Goal: Information Seeking & Learning: Learn about a topic

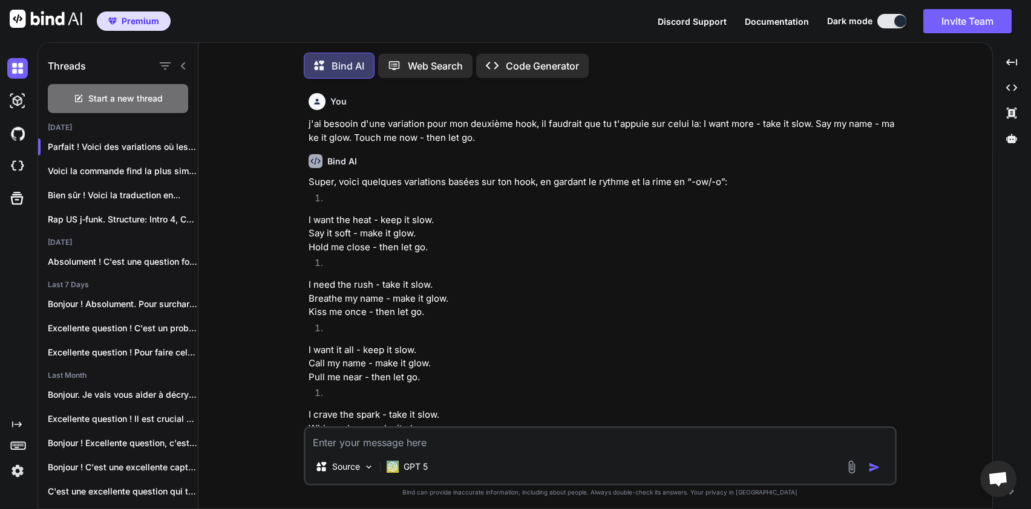
scroll to position [587, 0]
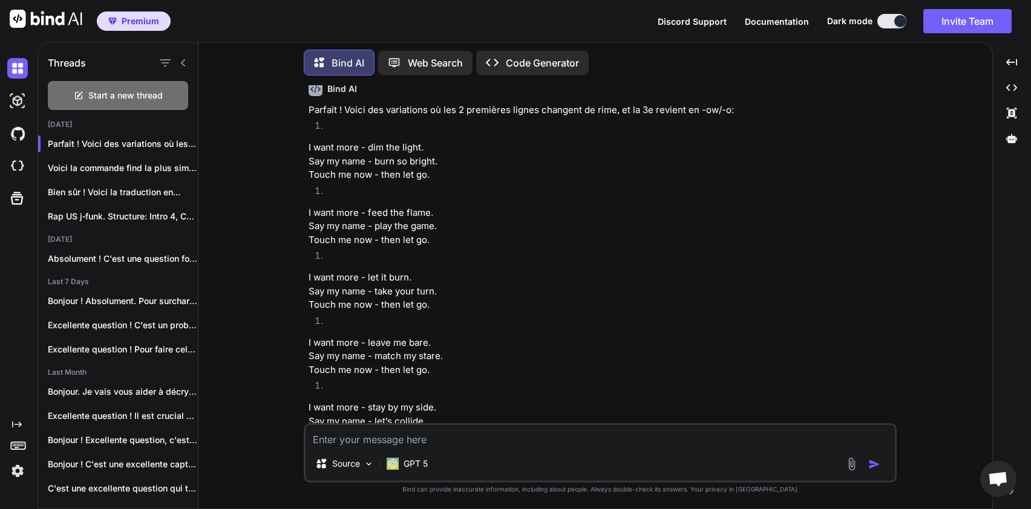
click at [445, 440] on textarea at bounding box center [600, 436] width 589 height 22
type textarea "d"
type textarea "D"
type textarea "J"
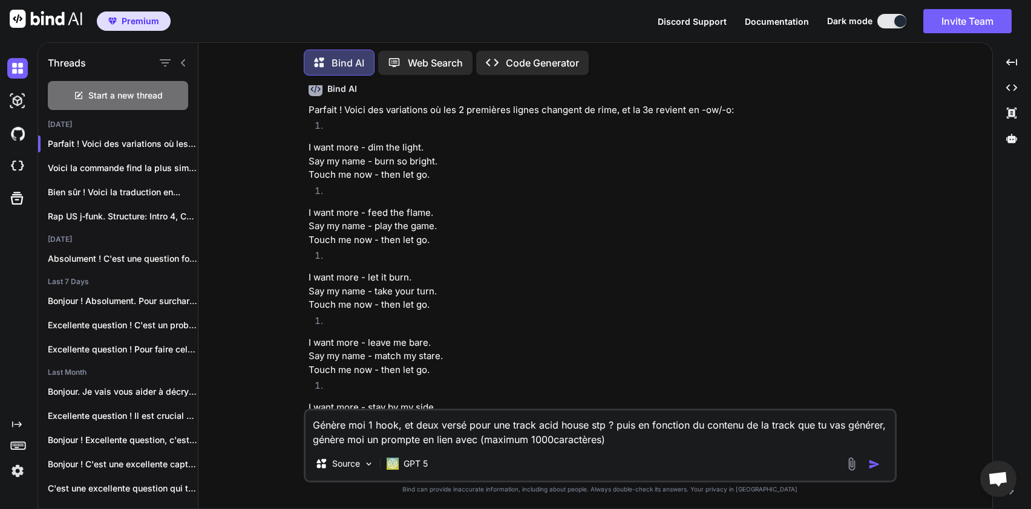
type textarea "Génère moi 1 hook, et deux versé pour une track acid house stp ? puis en foncti…"
click at [877, 462] on img "button" at bounding box center [874, 465] width 12 height 12
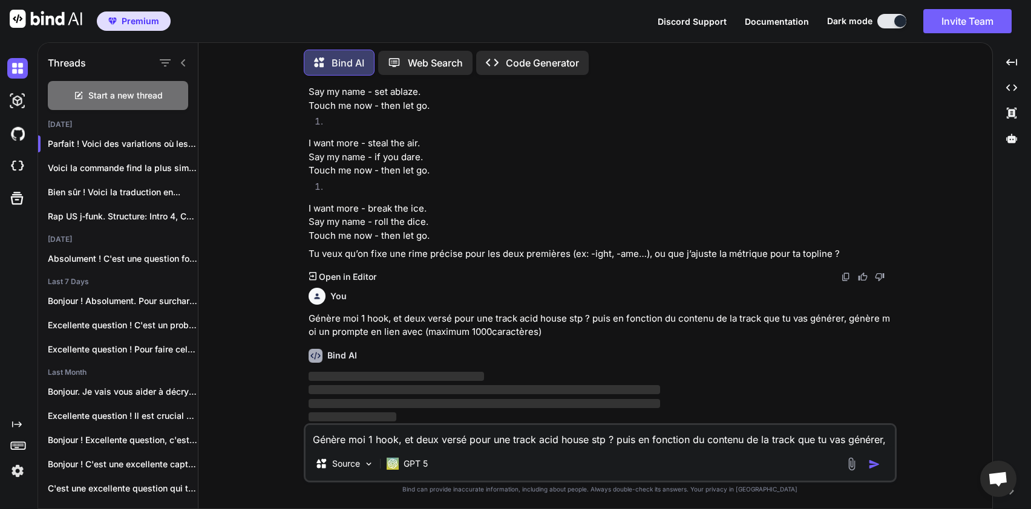
scroll to position [1242, 0]
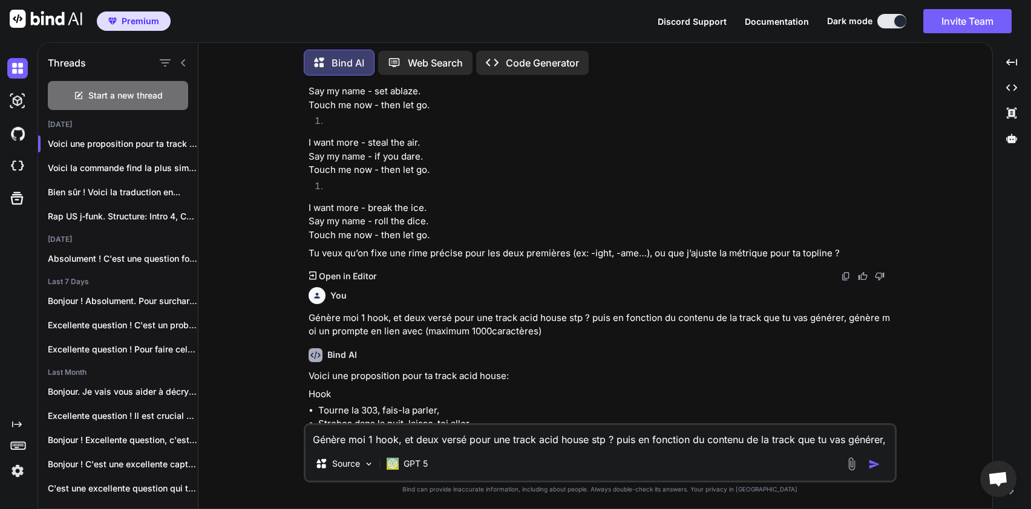
click at [726, 378] on p "Voici une proposition pour ta track acid house:" at bounding box center [602, 377] width 586 height 14
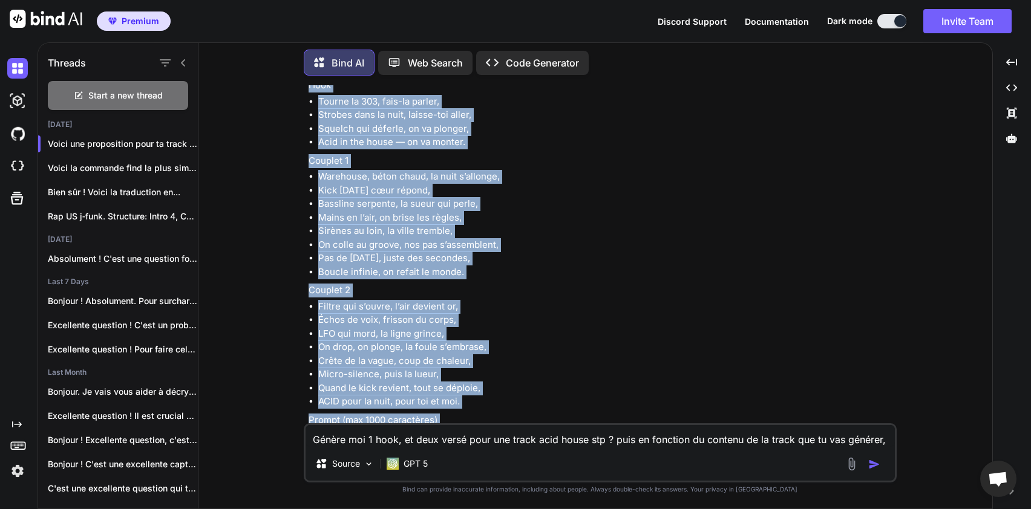
scroll to position [1644, 0]
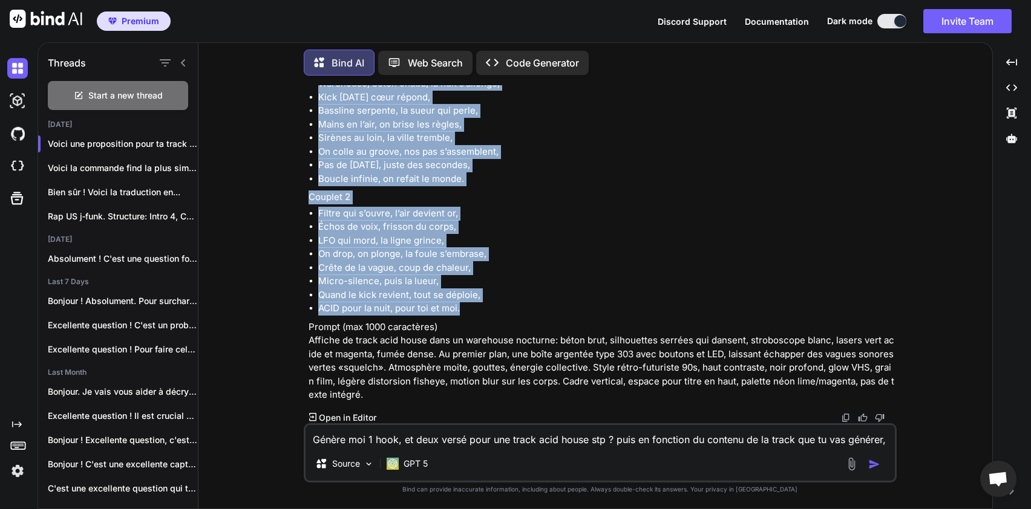
drag, startPoint x: 308, startPoint y: 152, endPoint x: 469, endPoint y: 307, distance: 223.4
click at [469, 307] on div "You j'ai besooin d'une variation pour mon deuxième hook, il faudrait que tu t'a…" at bounding box center [601, 254] width 590 height 338
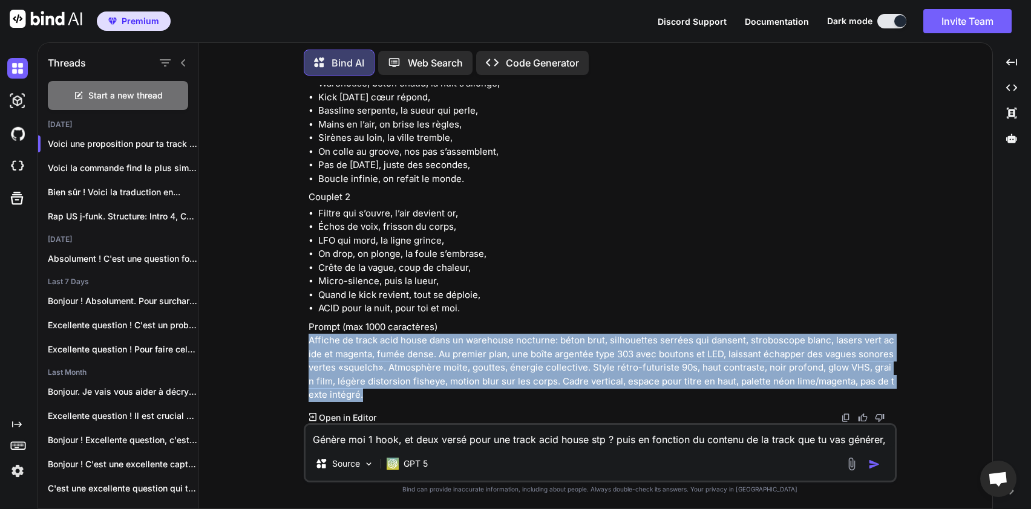
drag, startPoint x: 309, startPoint y: 340, endPoint x: 382, endPoint y: 391, distance: 89.1
click at [382, 391] on p "Prompt (max 1000 caractères) Affiche de track acid house dans un warehouse noct…" at bounding box center [602, 362] width 586 height 82
copy p "Affiche de track acid house dans un warehouse nocturne: béton brut, silhouettes…"
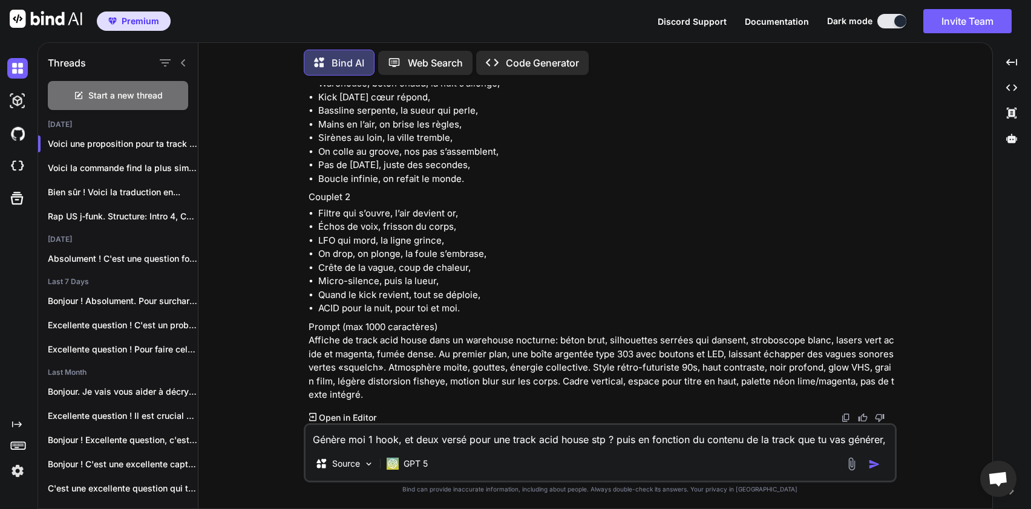
click at [394, 439] on textarea "Génère moi 1 hook, et deux versé pour une track acid house stp ? puis en foncti…" at bounding box center [600, 436] width 589 height 22
type textarea "il me faut le texte de la chason en anglais"
click at [877, 465] on img "button" at bounding box center [874, 465] width 12 height 12
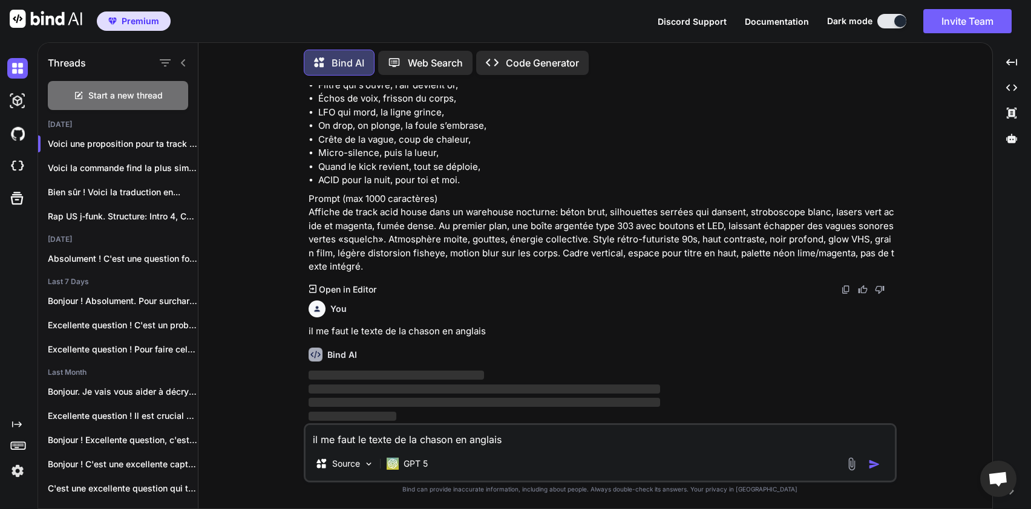
scroll to position [1773, 0]
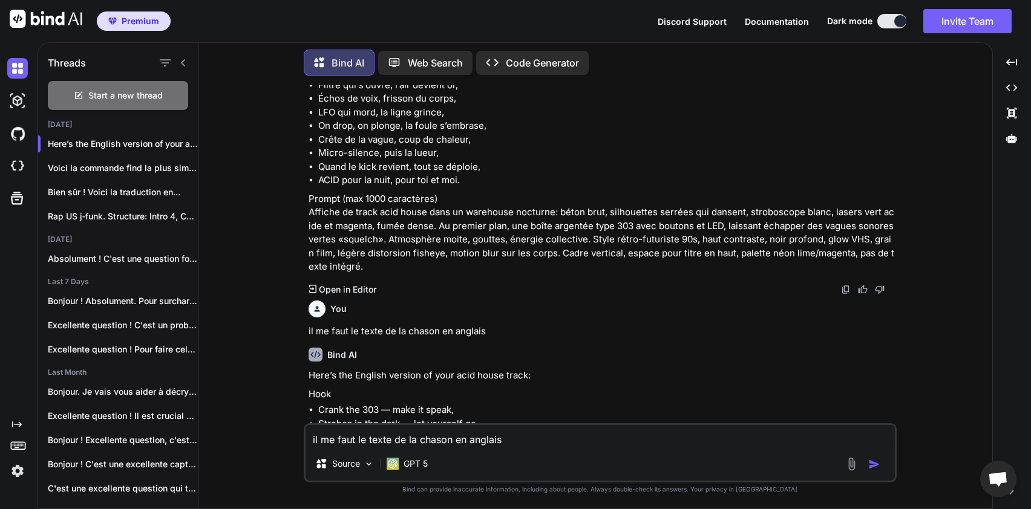
click at [446, 390] on p "Hook" at bounding box center [602, 395] width 586 height 14
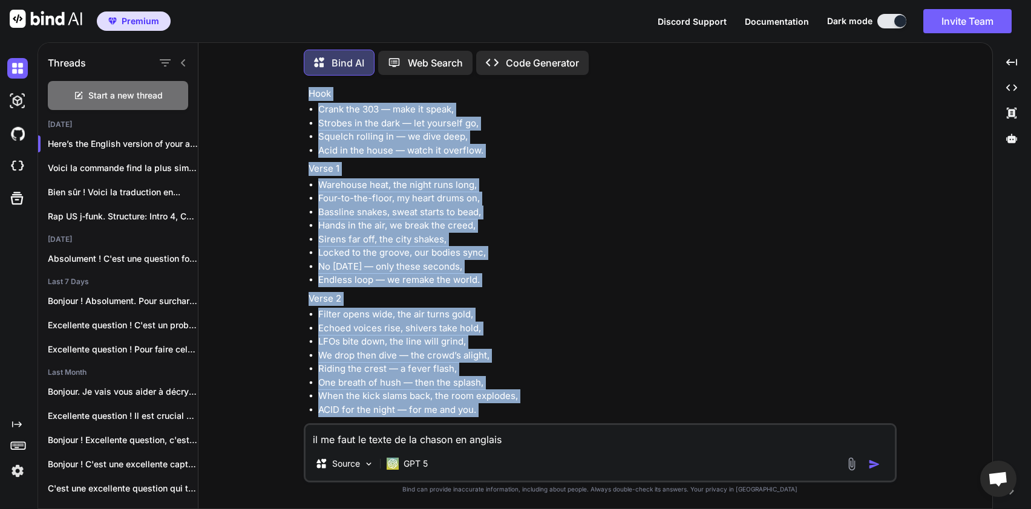
scroll to position [2088, 0]
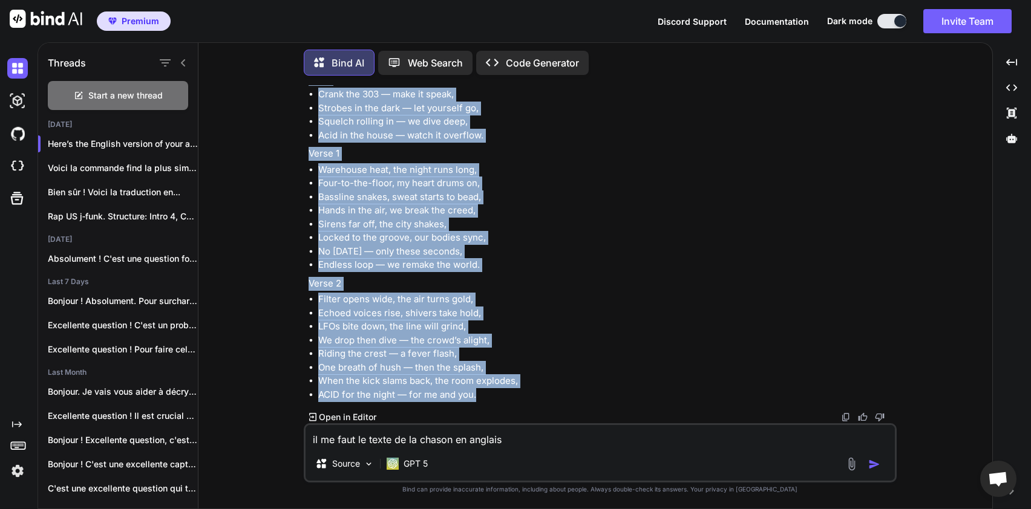
drag, startPoint x: 310, startPoint y: 126, endPoint x: 489, endPoint y: 394, distance: 322.3
click at [489, 394] on div "Here’s the English version of your acid house track: Hook Crank the 303 — make …" at bounding box center [602, 227] width 586 height 348
copy div "Hook Crank the 303 — make it speak, Strobes in the dark — let yourself go, Sque…"
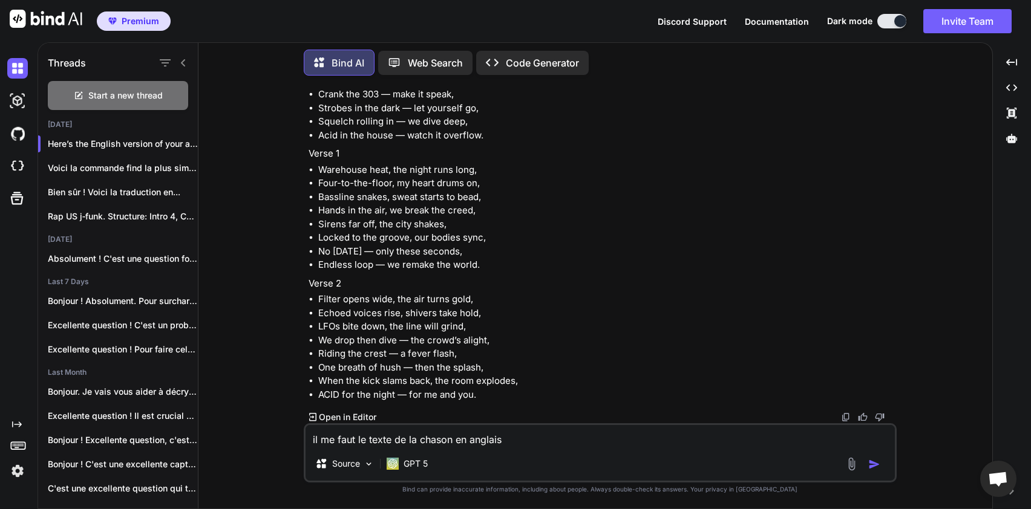
click at [723, 447] on div "il me faut le texte de la chason en anglais Source GPT 5" at bounding box center [600, 452] width 593 height 59
click at [638, 442] on textarea "il me faut le texte de la chason en anglais" at bounding box center [600, 436] width 589 height 22
click at [436, 463] on div "Source GPT 5" at bounding box center [600, 466] width 589 height 29
click at [414, 464] on p "GPT 5" at bounding box center [416, 464] width 24 height 12
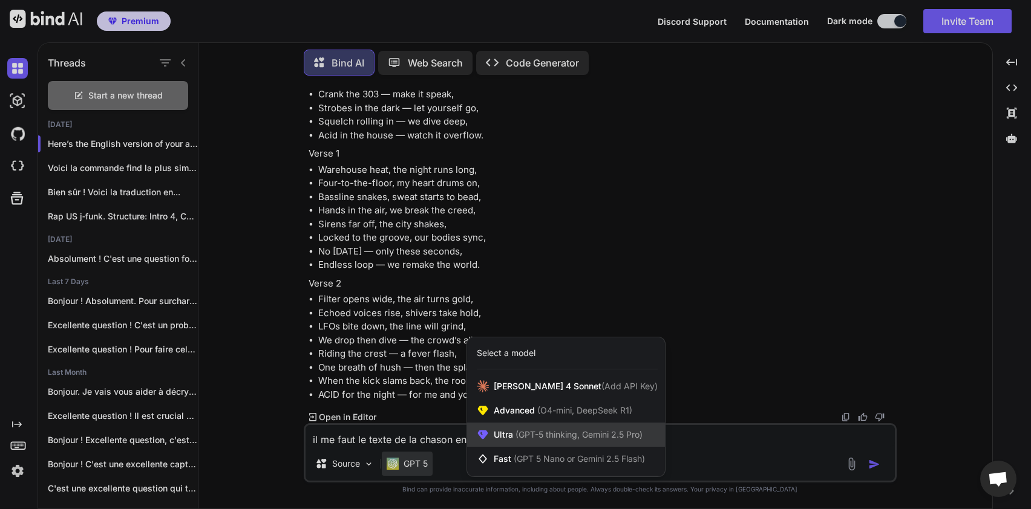
click at [532, 442] on div "Ultra (GPT-5 thinking, Gemini 2.5 Pro)" at bounding box center [566, 435] width 198 height 24
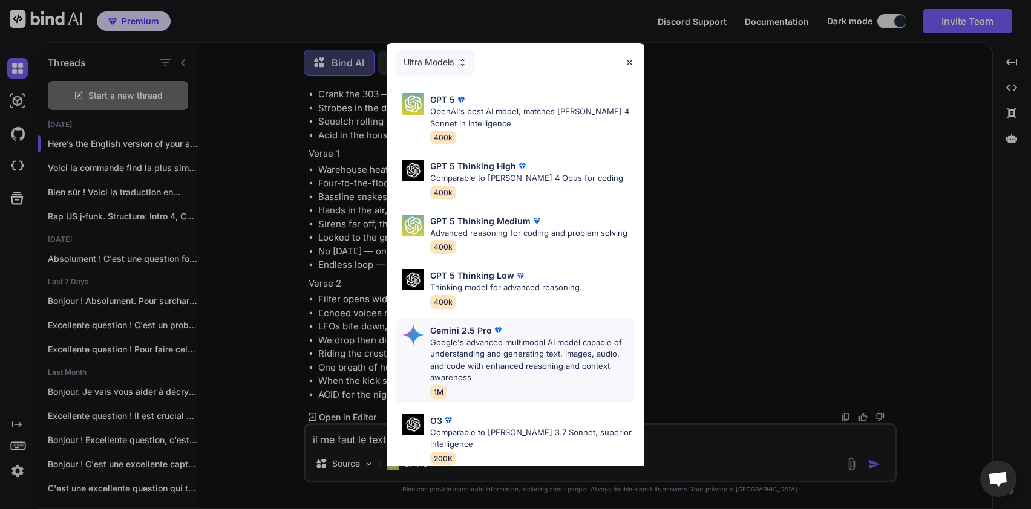
click at [482, 344] on p "Google's advanced multimodal AI model capable of understanding and generating t…" at bounding box center [532, 360] width 204 height 47
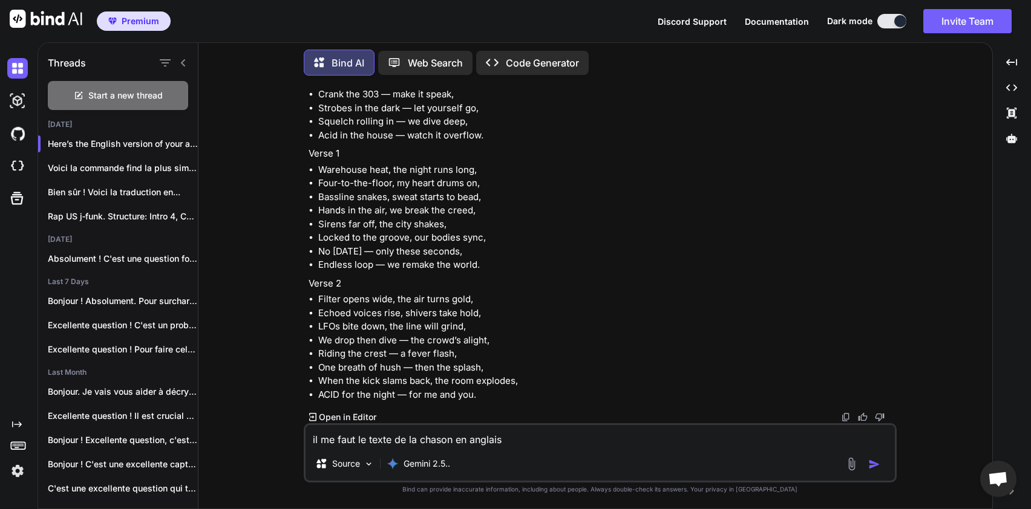
click at [436, 429] on textarea "il me faut le texte de la chason en anglais" at bounding box center [600, 436] width 589 height 22
type textarea "d"
type textarea "D"
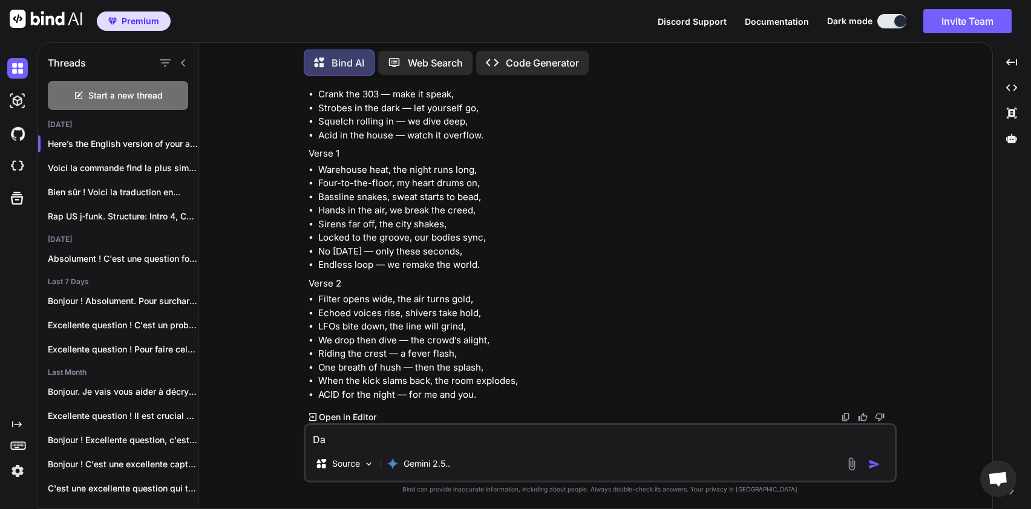
type textarea "D"
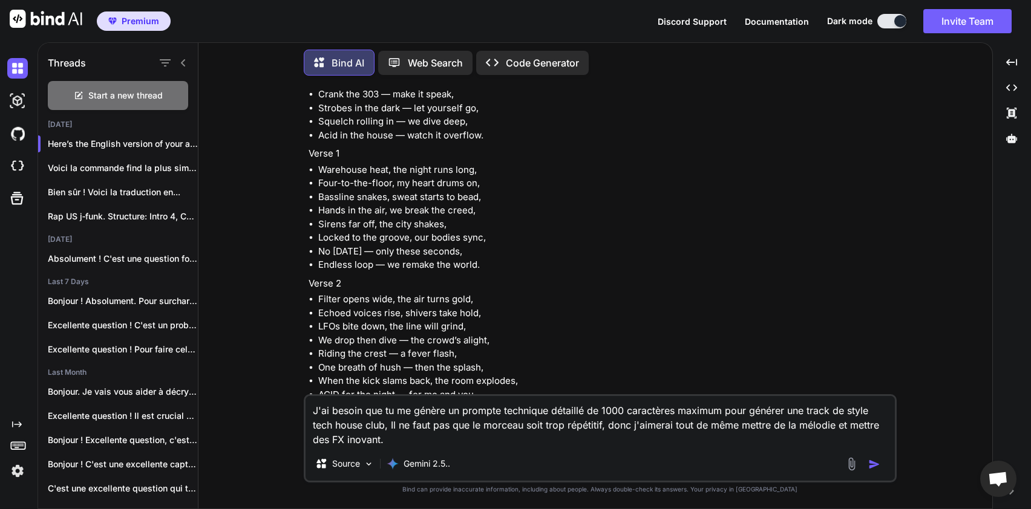
type textarea "J'ai besoin que tu me génère un prompte technique détaillé de 1000 caractères m…"
click at [872, 462] on img "button" at bounding box center [874, 465] width 12 height 12
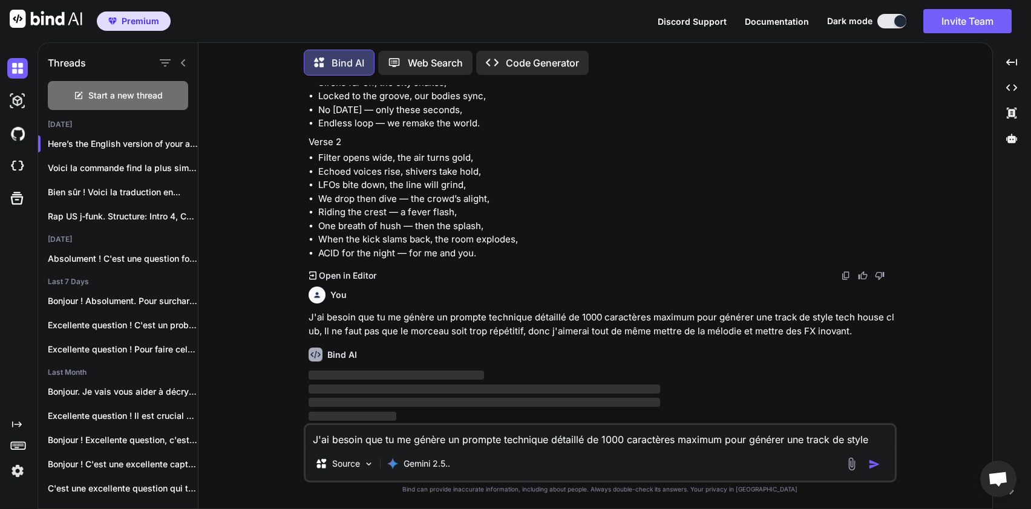
scroll to position [2230, 0]
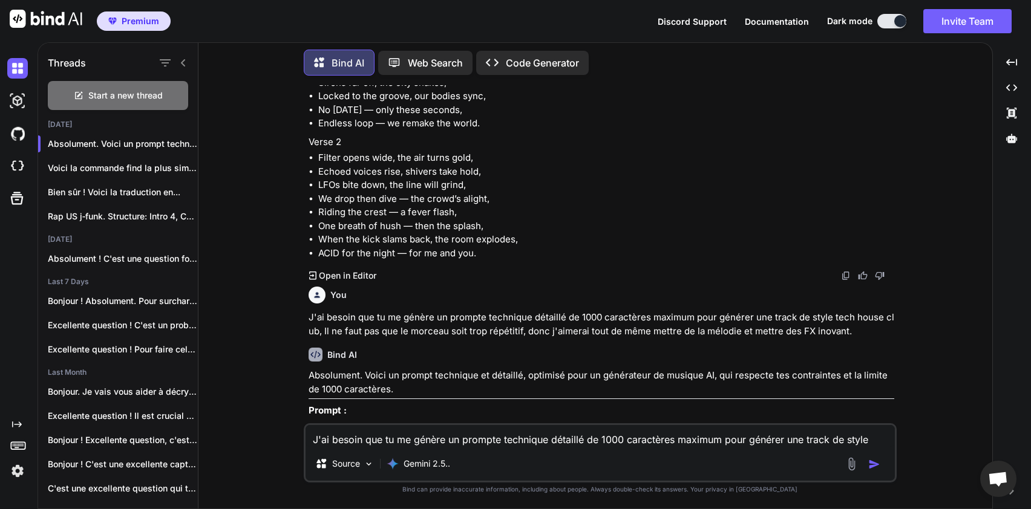
click at [541, 326] on p "J'ai besoin que tu me génère un prompte technique détaillé de 1000 caractères m…" at bounding box center [602, 324] width 586 height 27
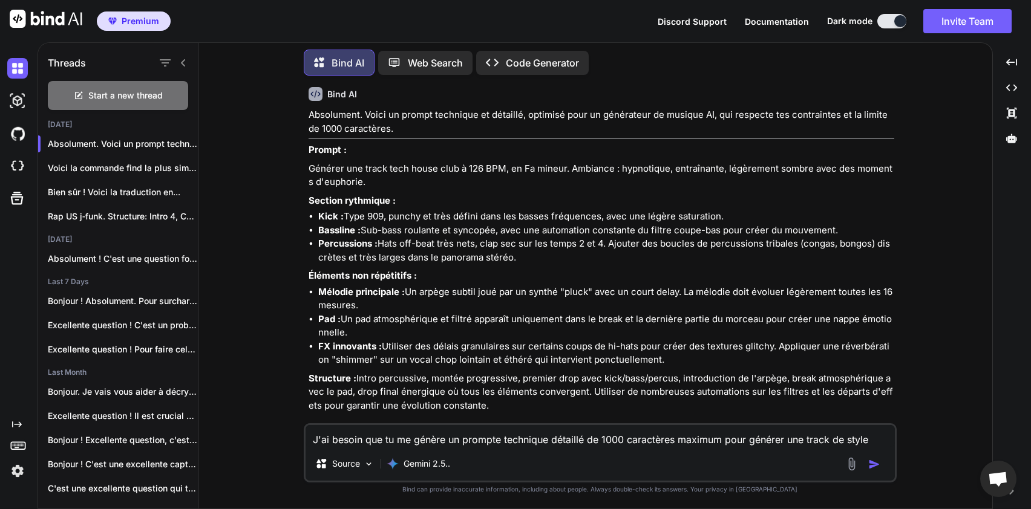
scroll to position [2515, 0]
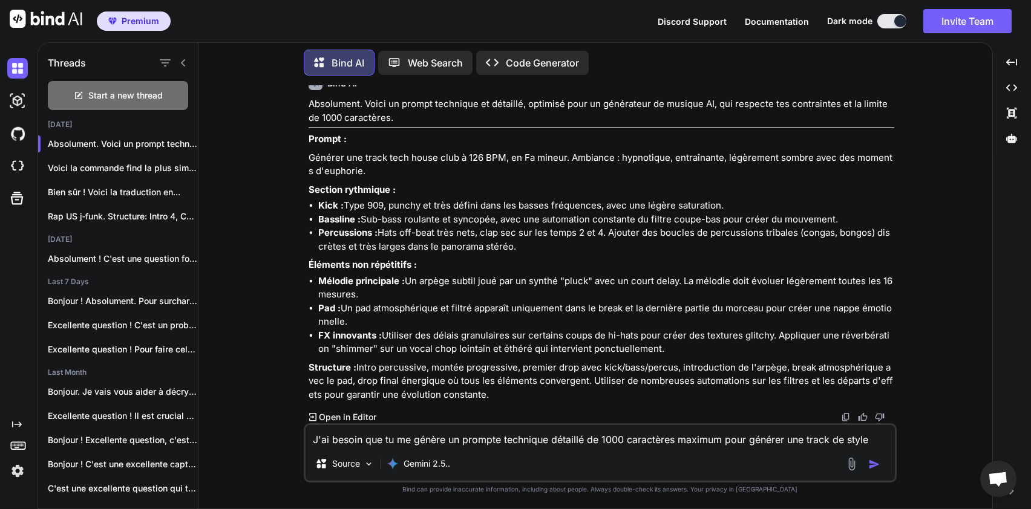
click at [362, 431] on textarea "J'ai besoin que tu me génère un prompte technique détaillé de 1000 caractères m…" at bounding box center [600, 436] width 589 height 22
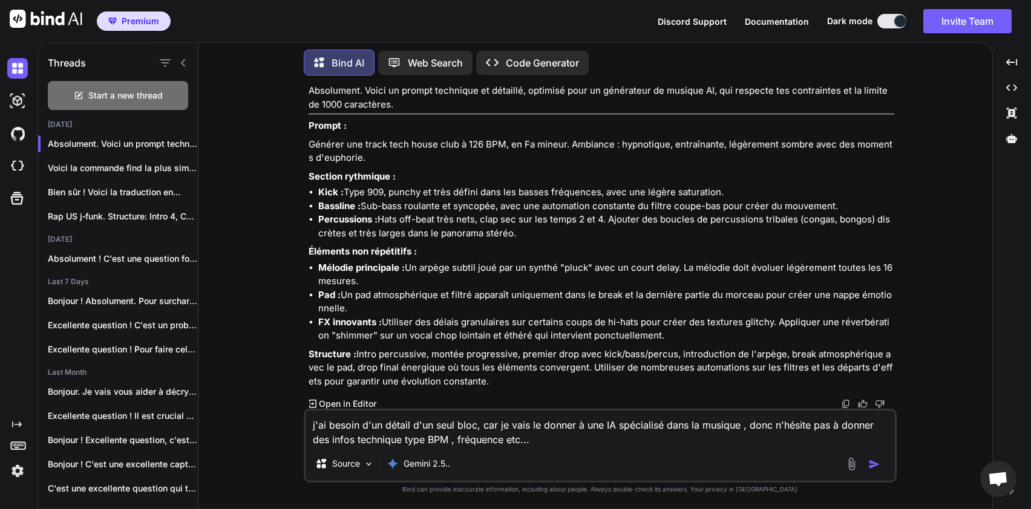
type textarea "j'ai besoin d'un détail d'un seul bloc, car je vais le donner à une IA spéciali…"
click at [878, 462] on img "button" at bounding box center [874, 465] width 12 height 12
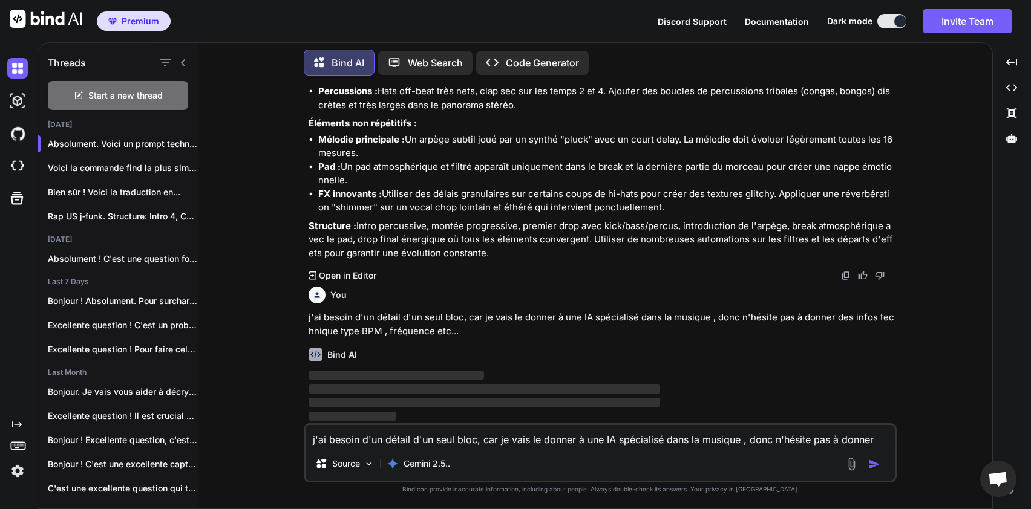
scroll to position [2657, 0]
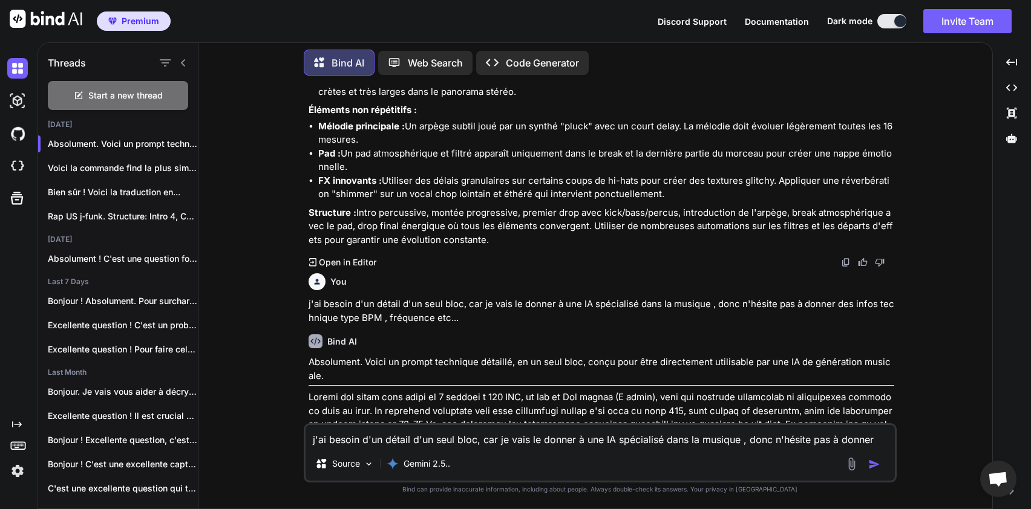
click at [523, 325] on p "j'ai besoin d'un détail d'un seul bloc, car je vais le donner à une IA spéciali…" at bounding box center [602, 311] width 586 height 27
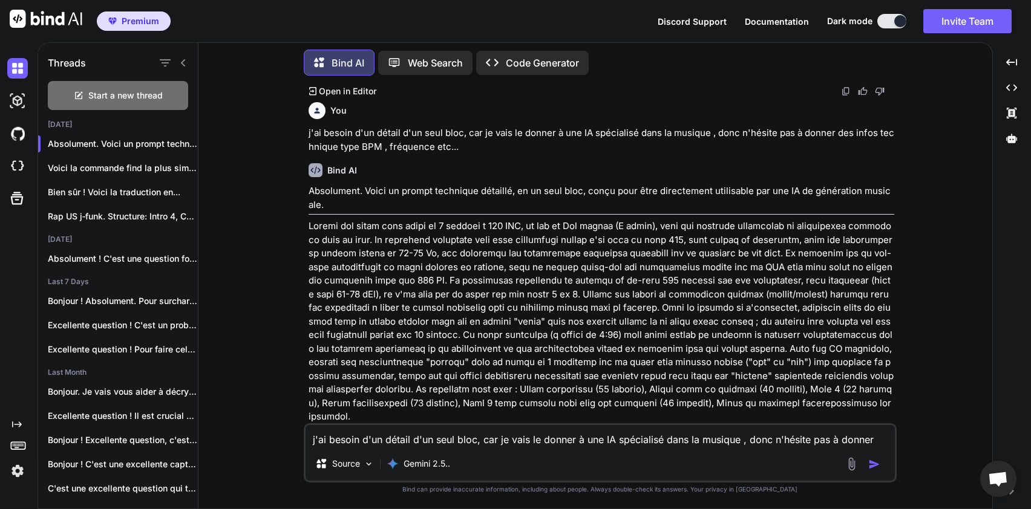
scroll to position [2850, 0]
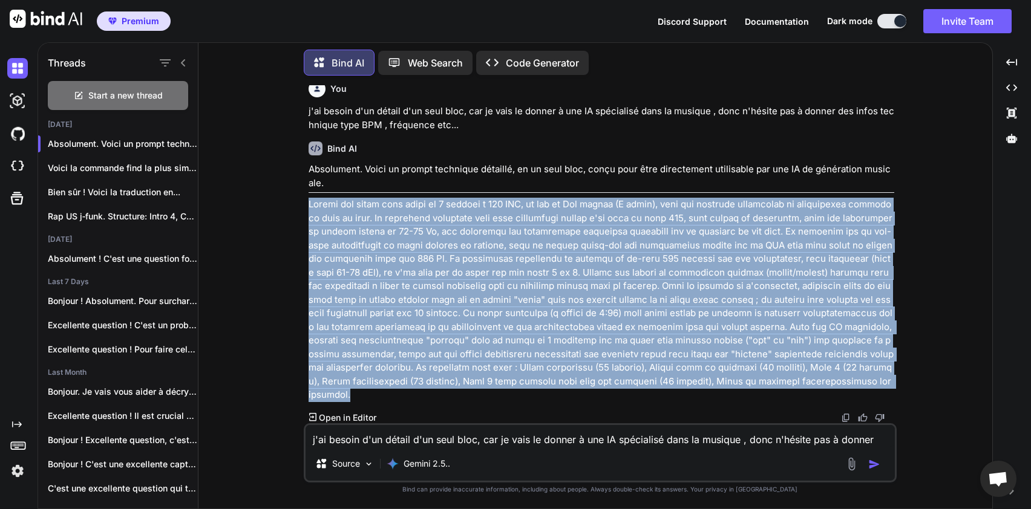
drag, startPoint x: 310, startPoint y: 219, endPoint x: 892, endPoint y: 397, distance: 609.3
click at [892, 397] on p at bounding box center [602, 300] width 586 height 204
copy p "Loremi dol sitam cons adipi el 6 seddoei t 963 INC, ut lab et Dol magnaa (E adm…"
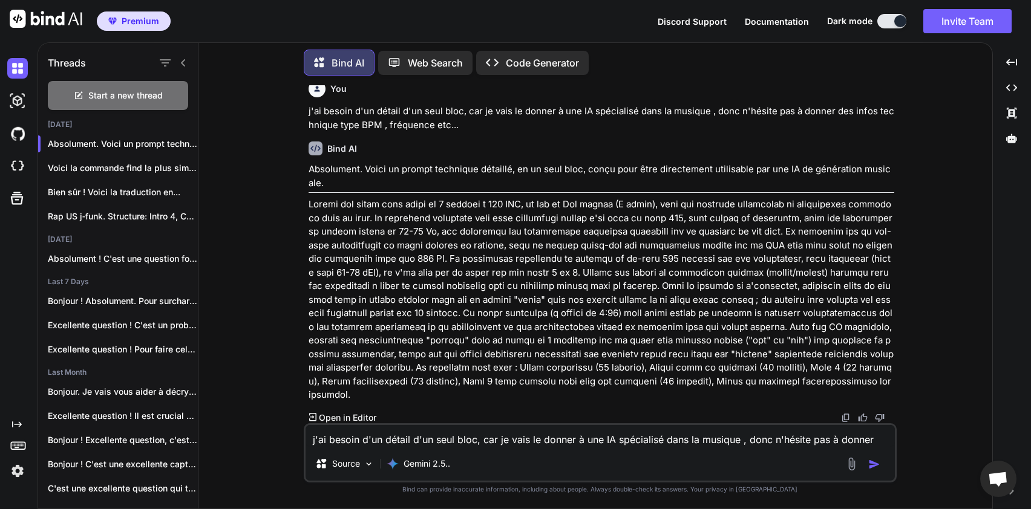
click at [419, 443] on textarea "j'ai besoin d'un détail d'un seul bloc, car je vais le donner à une IA spéciali…" at bounding box center [600, 436] width 589 height 22
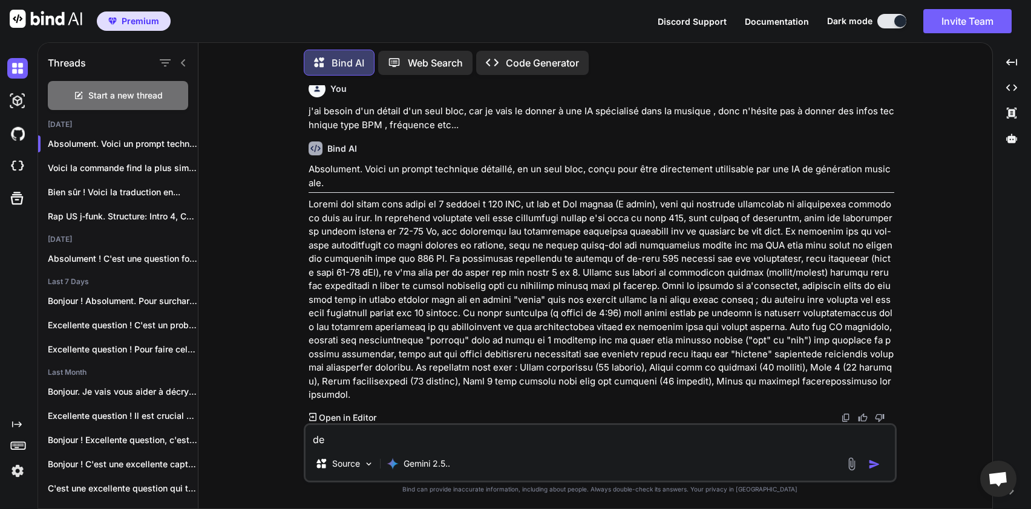
type textarea "d"
type textarea "je ne dois pas dépasser les 1000 caractères"
click at [879, 468] on img "button" at bounding box center [874, 465] width 12 height 12
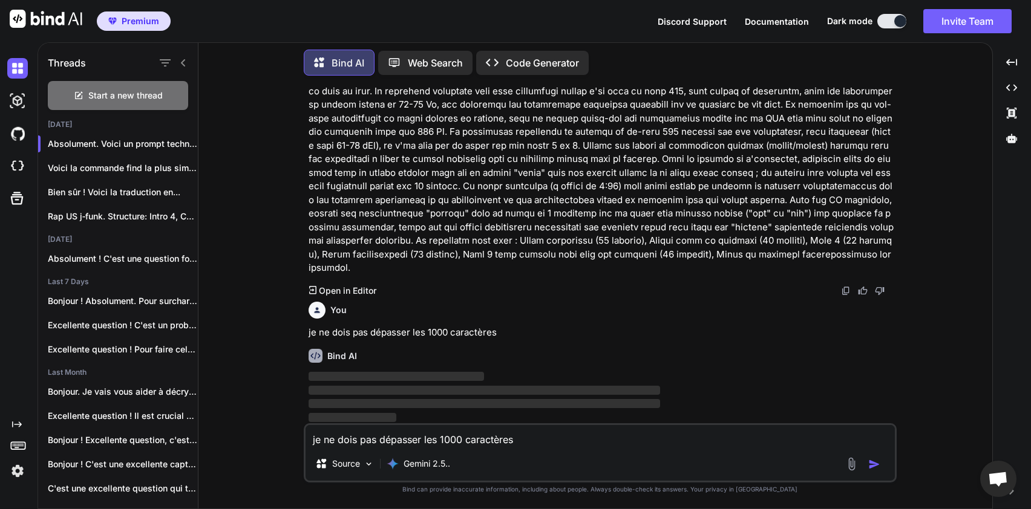
scroll to position [2978, 0]
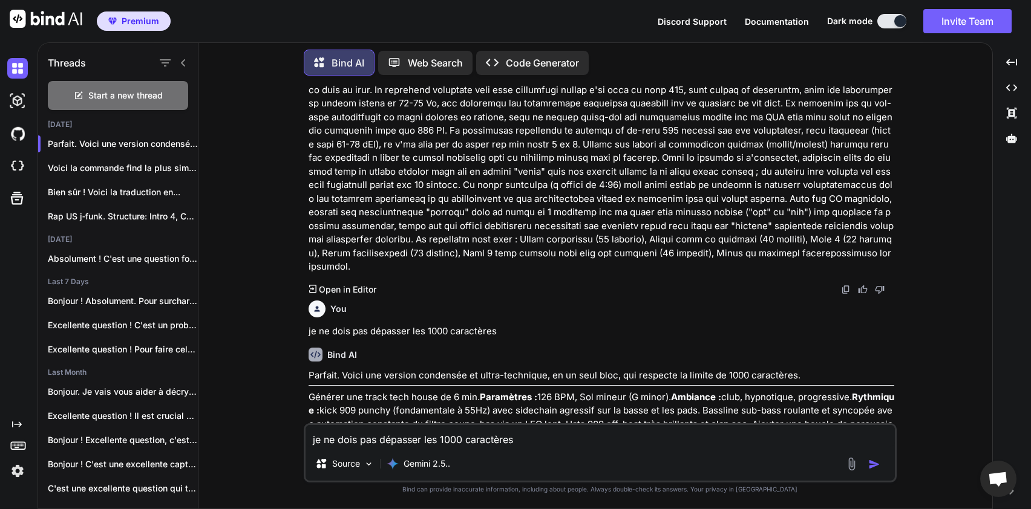
click at [803, 396] on p "Générer une track tech house de 6 min. Paramètres : 126 BPM, Sol mineur (G mino…" at bounding box center [602, 445] width 586 height 109
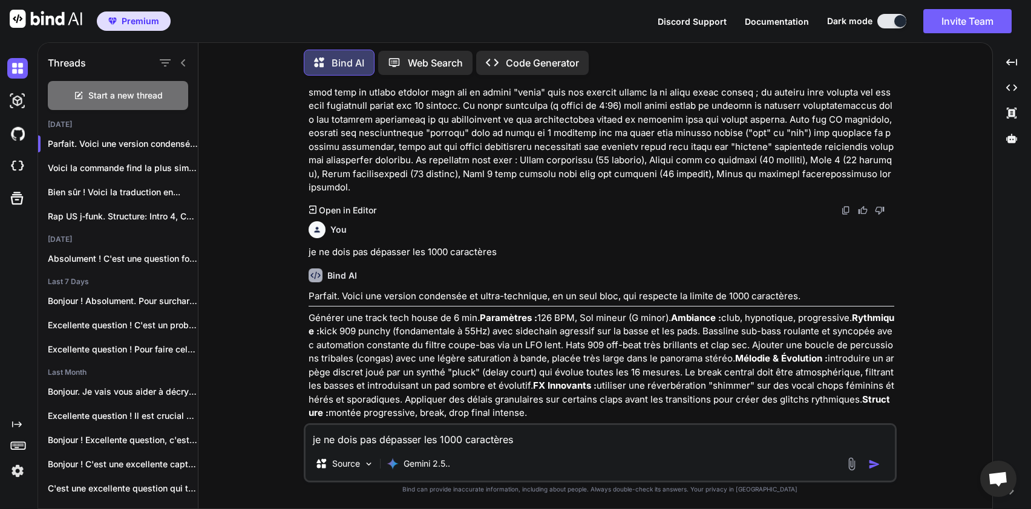
scroll to position [3075, 0]
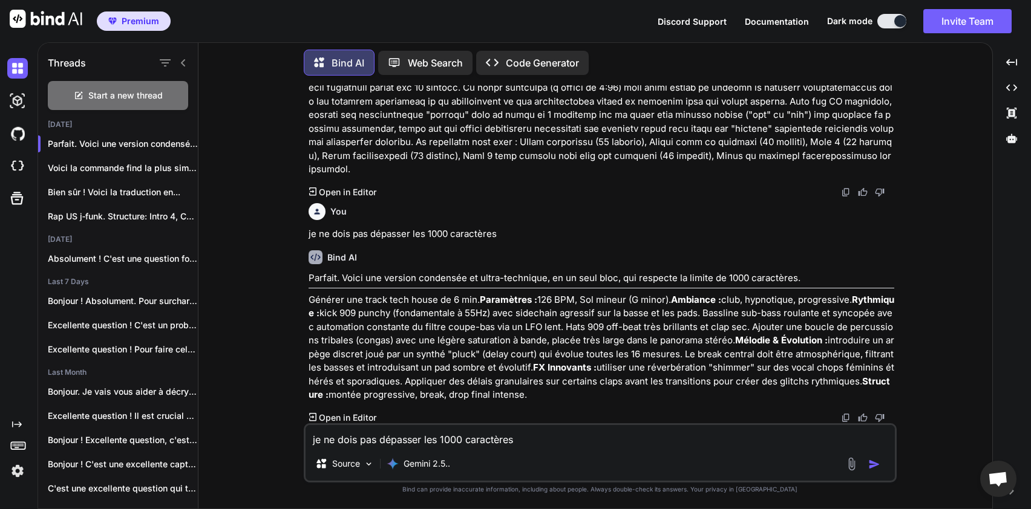
drag, startPoint x: 309, startPoint y: 299, endPoint x: 549, endPoint y: 396, distance: 258.4
click at [549, 396] on p "Générer une track tech house de 6 min. Paramètres : 126 BPM, Sol mineur (G mino…" at bounding box center [602, 347] width 586 height 109
copy p "Loremip dol sitam cons adipi el 1 sed. Doeiusmodt : 620 INC, Utl etdolo (M aliq…"
click at [402, 437] on textarea "je ne dois pas dépasser les 1000 caractères" at bounding box center [600, 436] width 589 height 22
type textarea "d"
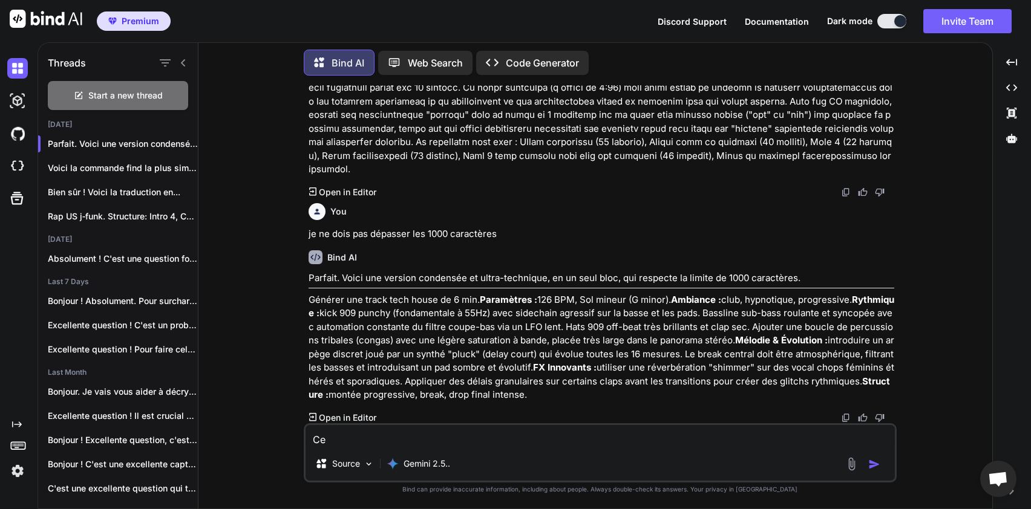
type textarea "C"
type textarea "D"
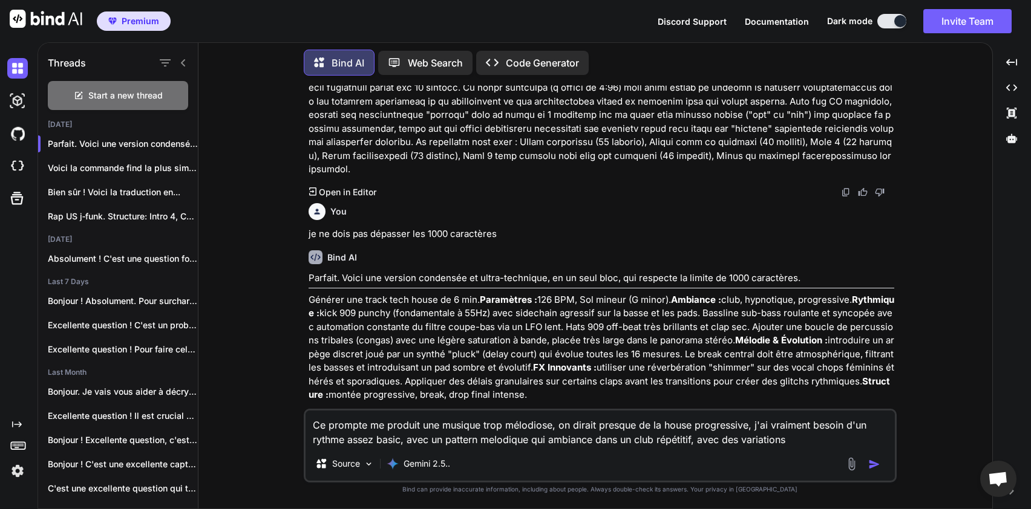
type textarea "Ce prompte me produit une musique trop mélodiose, on dirait presque de la house…"
click at [876, 462] on img "button" at bounding box center [874, 465] width 12 height 12
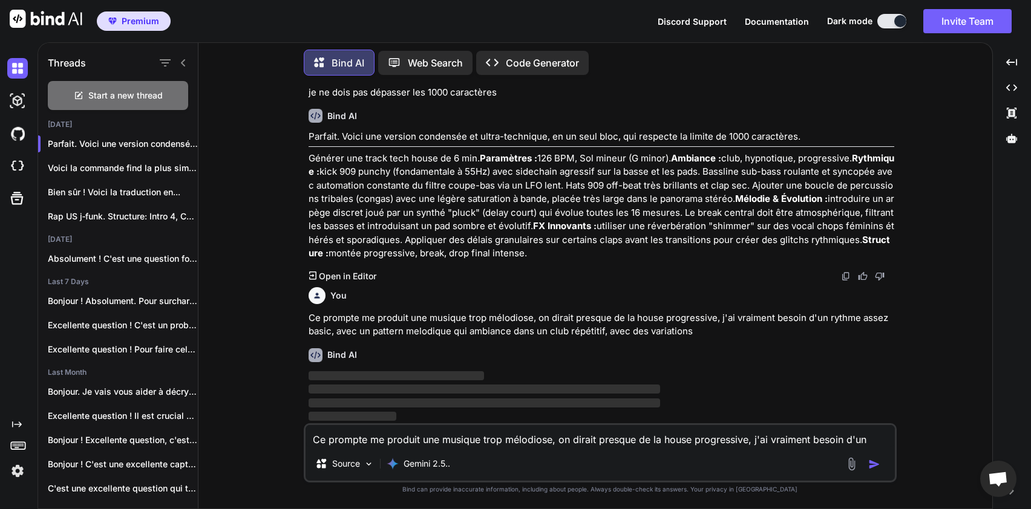
scroll to position [3217, 0]
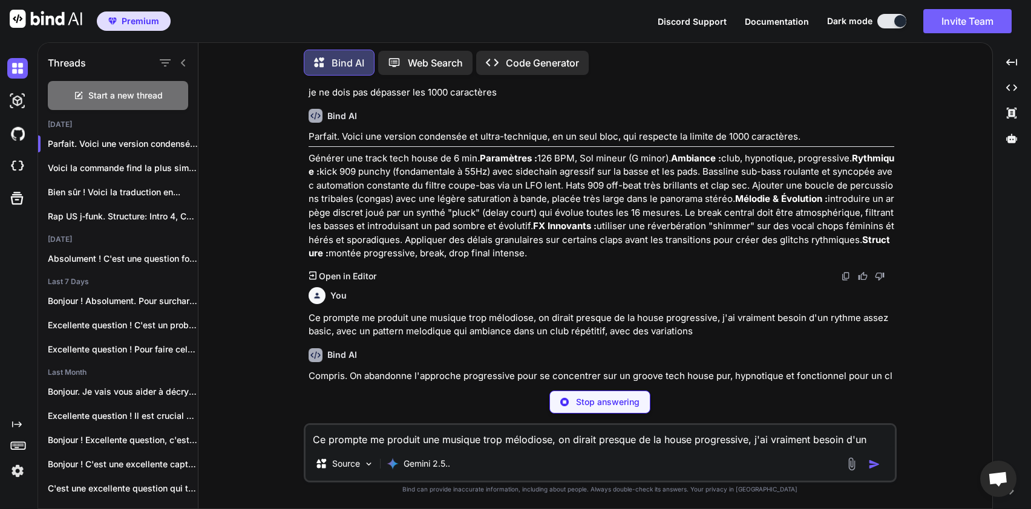
click at [687, 373] on p "Compris. On abandonne l'approche progressive pour se concentrer sur un groove t…" at bounding box center [602, 383] width 586 height 27
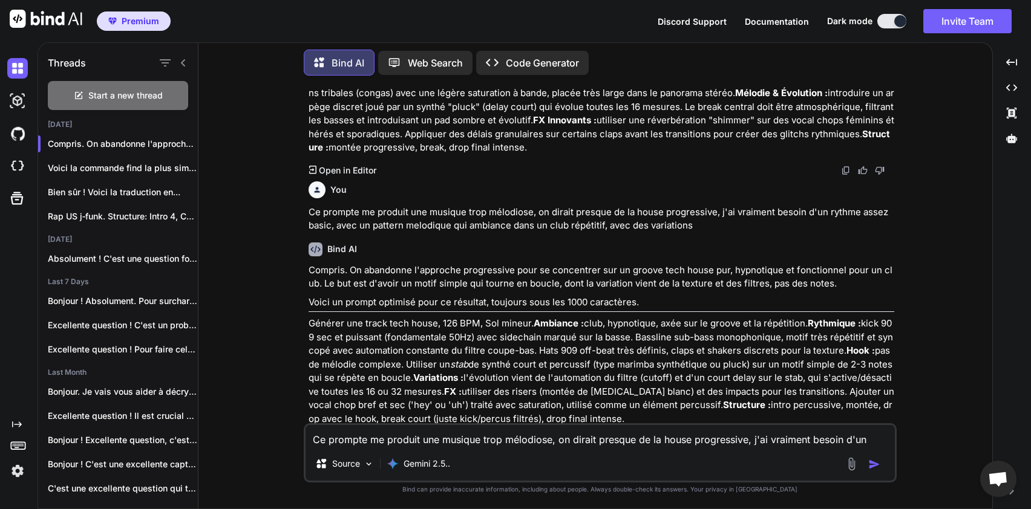
scroll to position [3347, 0]
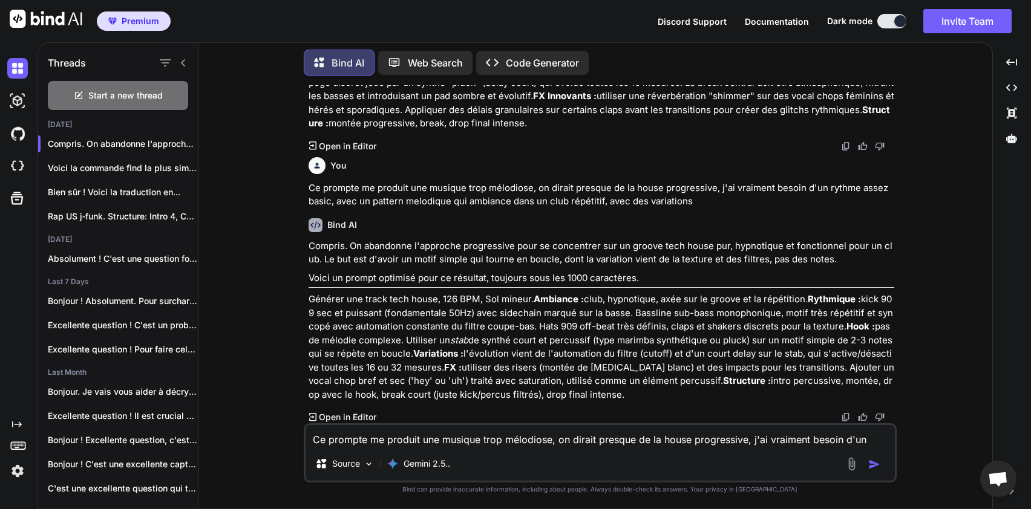
drag, startPoint x: 310, startPoint y: 301, endPoint x: 583, endPoint y: 393, distance: 287.6
click at [583, 393] on p "Générer une track tech house, 126 BPM, Sol mineur. Ambiance : club, hypnotique,…" at bounding box center [602, 347] width 586 height 109
copy p "Loremip dol sitam cons adipi, 954 ELI, Sed doeius. Temporin : utla, etdolorema,…"
click at [394, 441] on textarea "Ce prompte me produit une musique trop mélodiose, on dirait presque de la house…" at bounding box center [600, 436] width 589 height 22
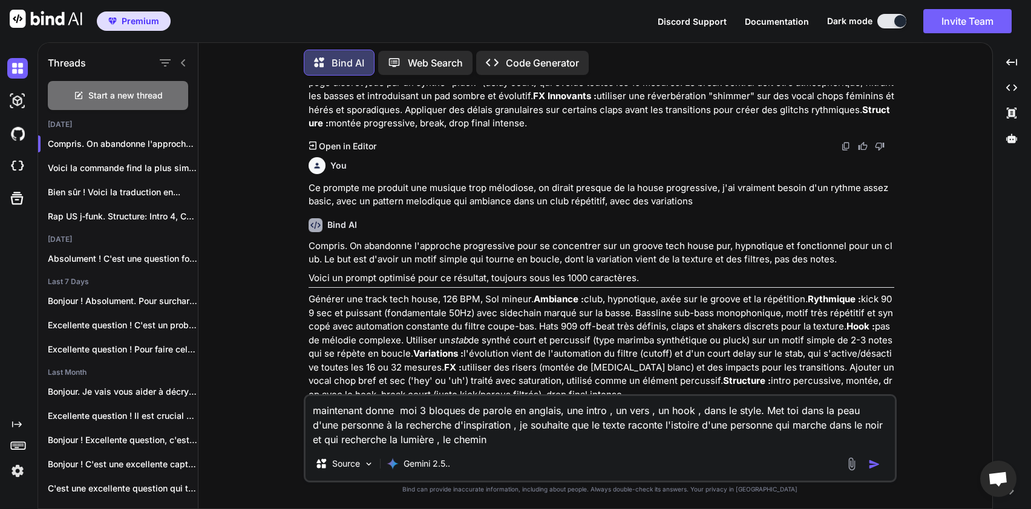
type textarea "maintenant donne moi 3 bloques de parole en anglais, une intro , un vers , un h…"
click at [866, 459] on div at bounding box center [865, 464] width 41 height 14
click at [874, 462] on img "button" at bounding box center [874, 465] width 12 height 12
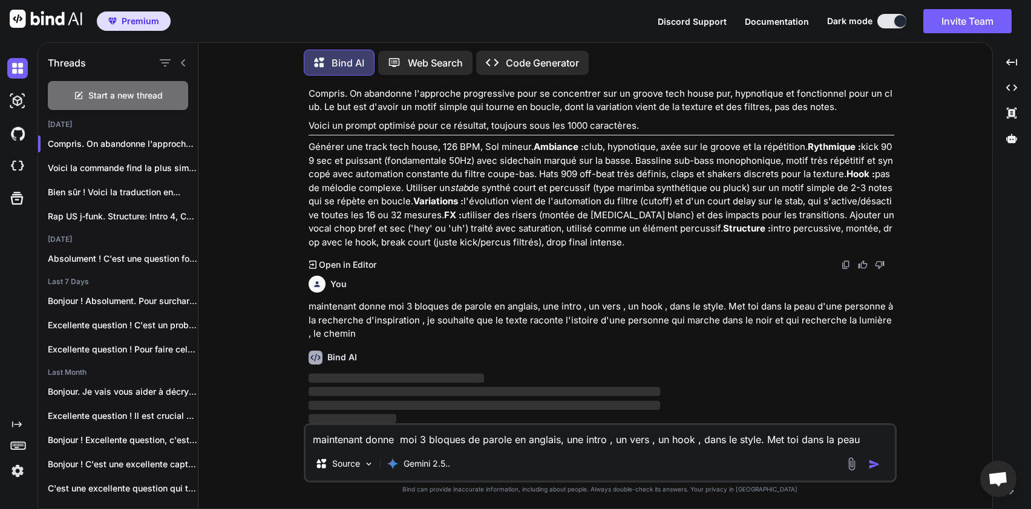
scroll to position [3502, 0]
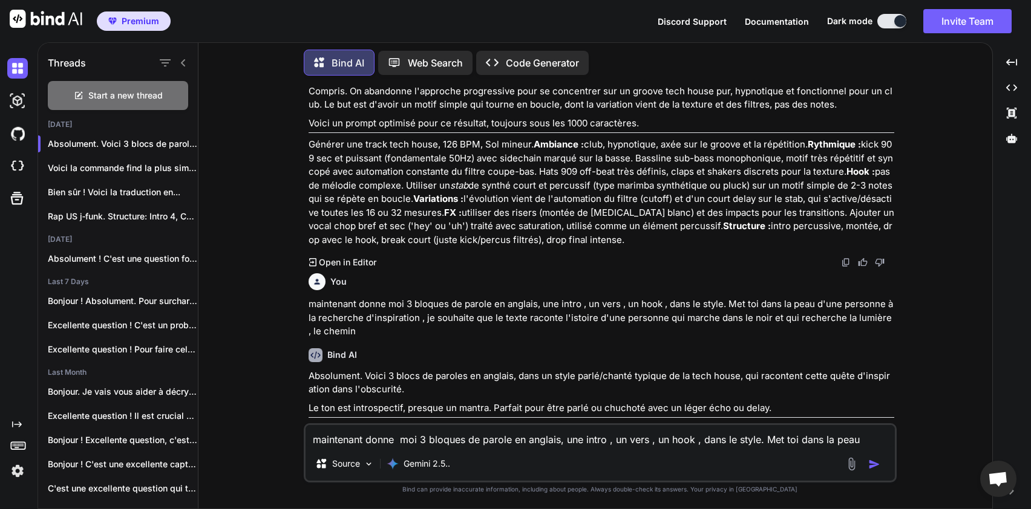
click at [551, 382] on p "Absolument. Voici 3 blocs de paroles en anglais, dans un style parlé/chanté typ…" at bounding box center [602, 383] width 586 height 27
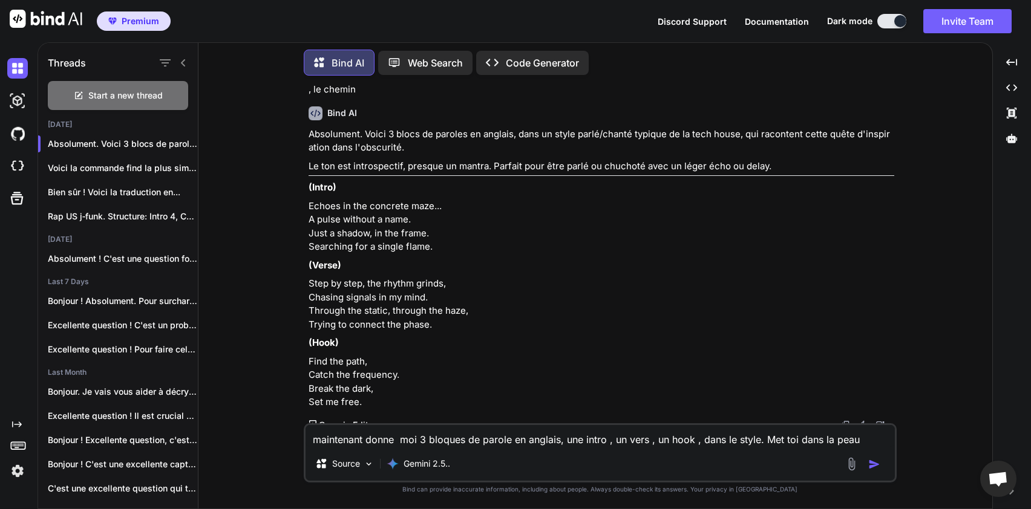
scroll to position [3751, 0]
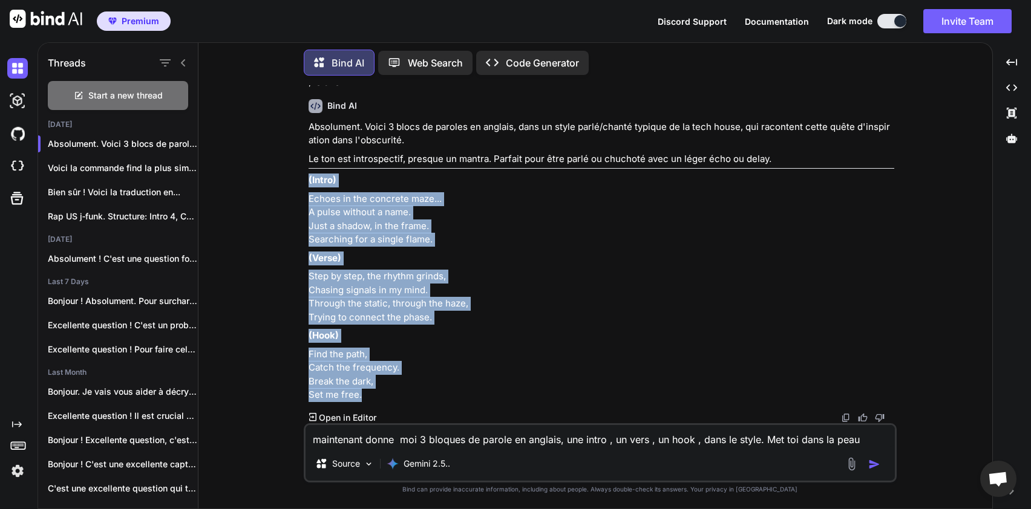
drag, startPoint x: 309, startPoint y: 177, endPoint x: 377, endPoint y: 394, distance: 227.5
click at [377, 394] on div "Absolument. Voici 3 blocs de paroles en anglais, dans un style parlé/chanté typ…" at bounding box center [602, 261] width 586 height 282
copy div "(Intro) Echoes in the concrete maze... A pulse without a name. Just a shadow, i…"
click at [581, 259] on p "(Verse)" at bounding box center [602, 259] width 586 height 14
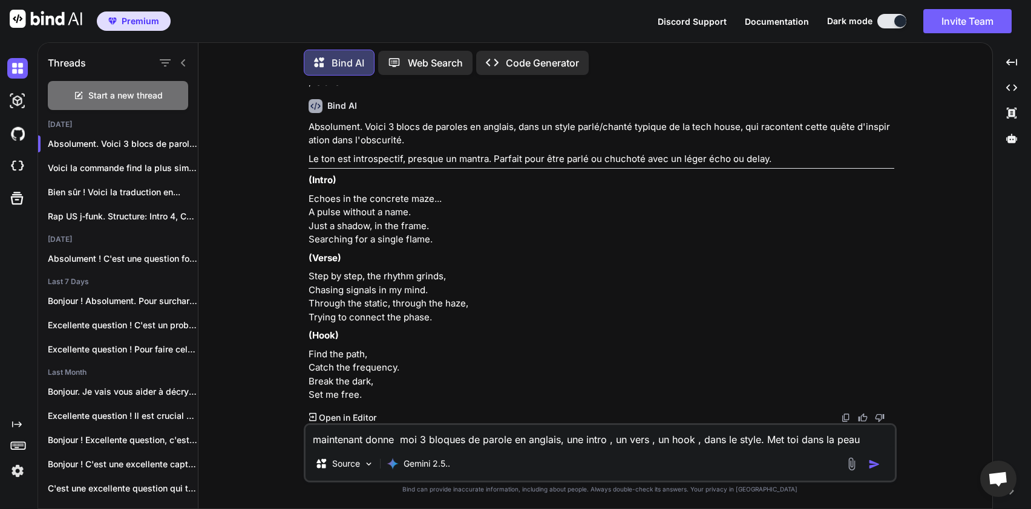
click at [747, 280] on p "Step by step, the rhythm grinds, Chasing signals in my mind. Through the static…" at bounding box center [602, 297] width 586 height 54
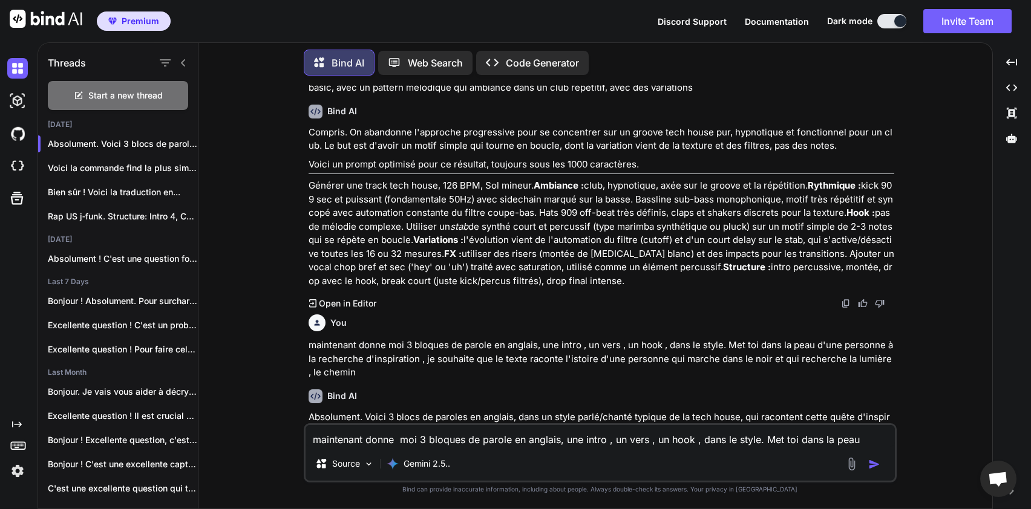
scroll to position [3436, 0]
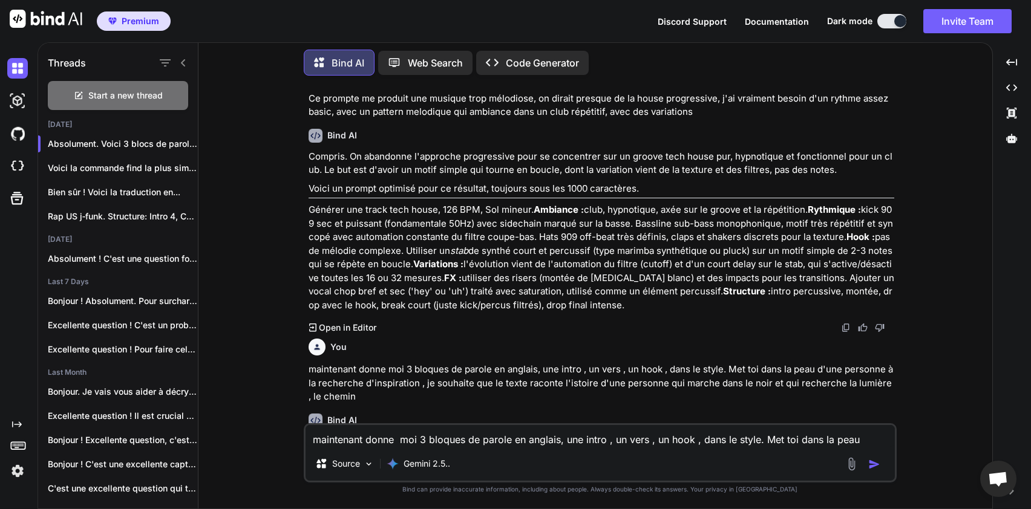
drag, startPoint x: 310, startPoint y: 209, endPoint x: 604, endPoint y: 306, distance: 309.0
click at [604, 306] on p "Générer une track tech house, 126 BPM, Sol mineur. Ambiance : club, hypnotique,…" at bounding box center [602, 257] width 586 height 109
copy p "Loremip dol sitam cons adipi, 954 ELI, Sed doeius. Temporin : utla, etdolorema,…"
click at [399, 434] on textarea "maintenant donne moi 3 bloques de parole en anglais, une intro , un vers , un h…" at bounding box center [600, 436] width 589 height 22
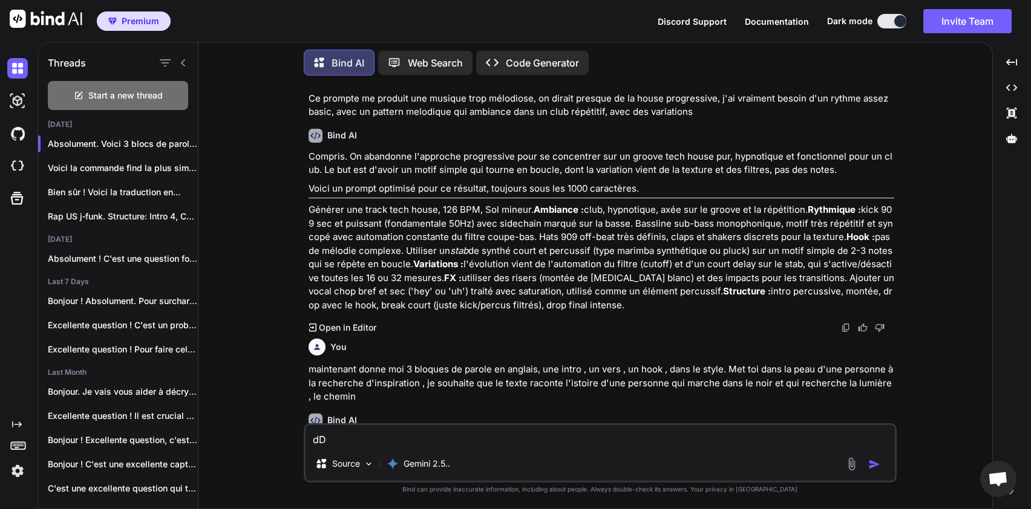
type textarea "d"
type textarea "D"
type textarea "F"
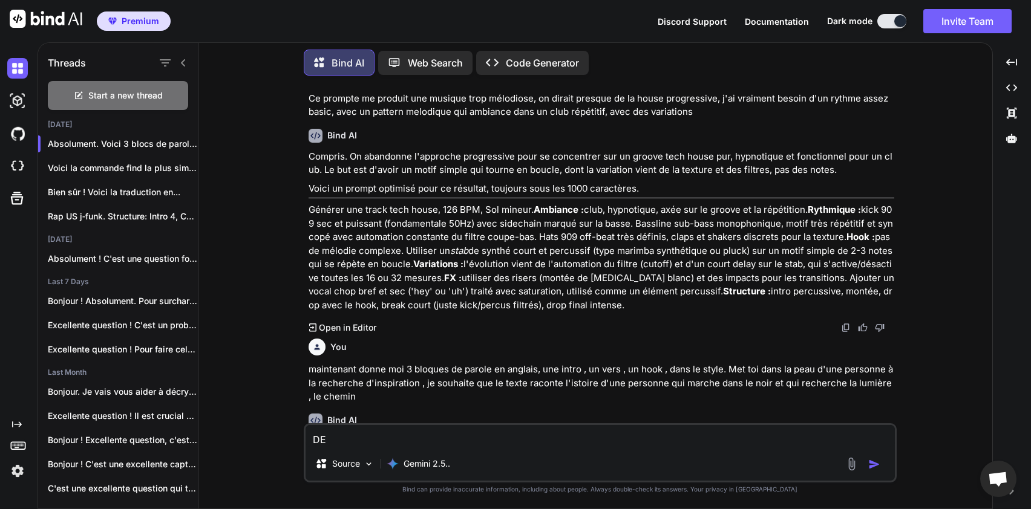
type textarea "D"
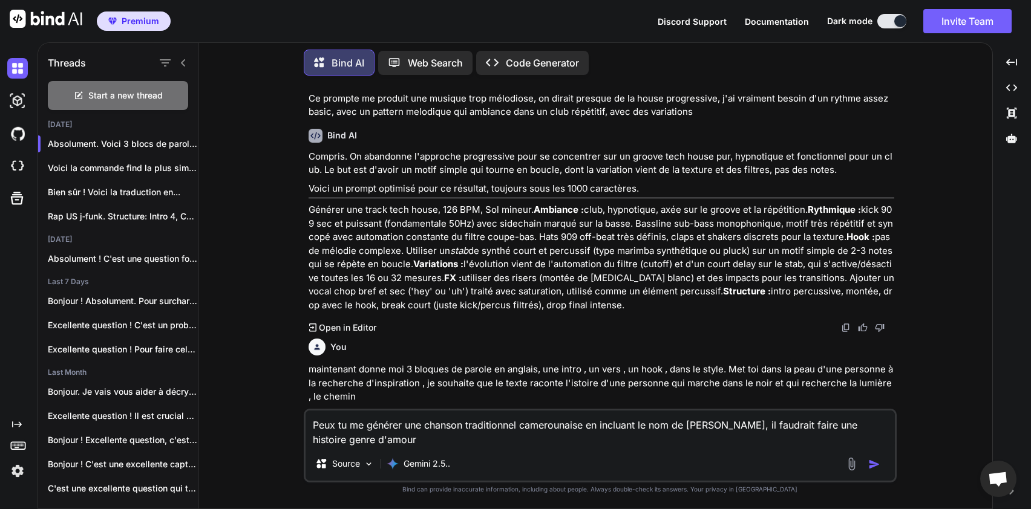
click at [380, 438] on textarea "Peux tu me générer une chanson traditionnel camerounaise en incluant le nom de …" at bounding box center [600, 429] width 589 height 36
click at [777, 432] on textarea "Peux tu me générer une chanson traditionnel camerounaise en incluant le nom de …" at bounding box center [600, 429] width 589 height 36
type textarea "Peux tu me générer une chanson traditionnel camerounaise en incluant le nom de …"
click at [875, 466] on img "button" at bounding box center [874, 465] width 12 height 12
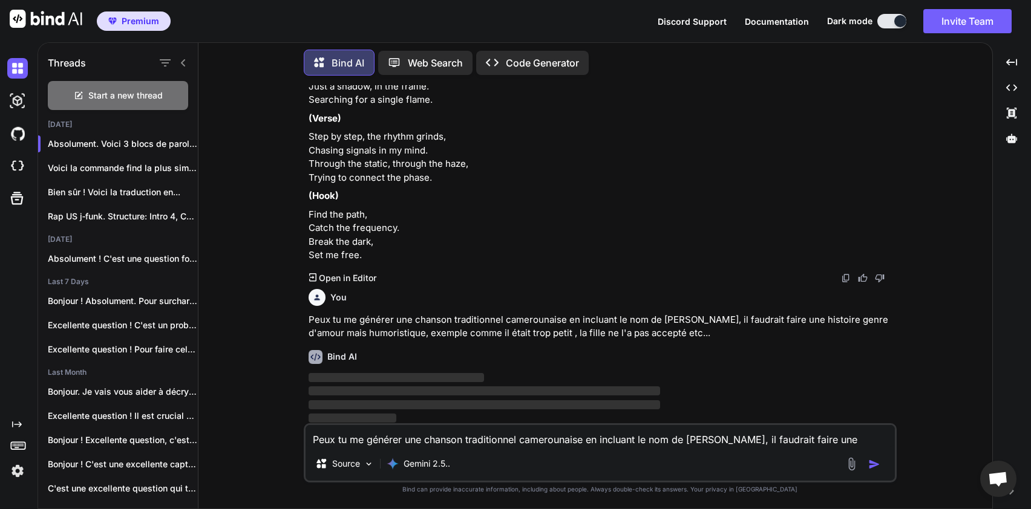
scroll to position [3893, 0]
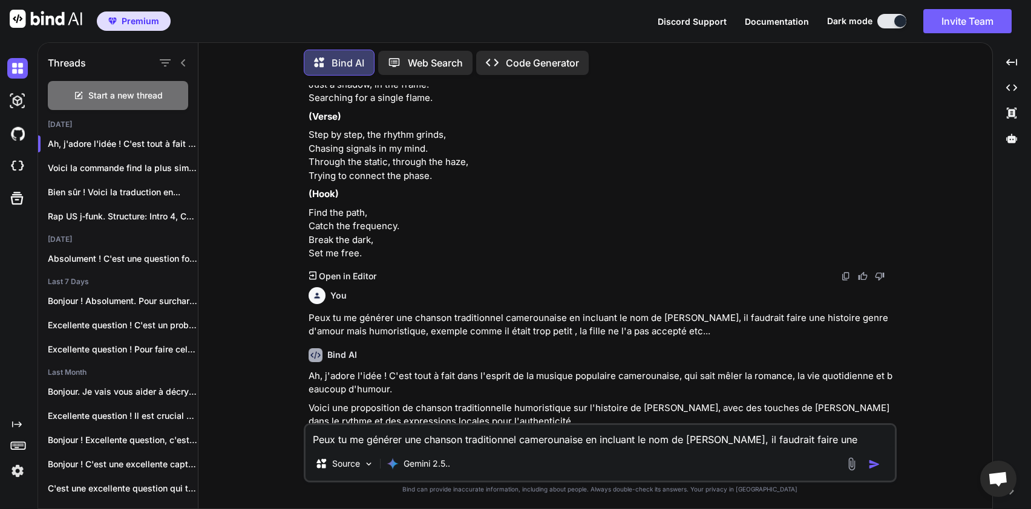
click at [520, 315] on p "Peux tu me générer une chanson traditionnel camerounaise en incluant le nom de …" at bounding box center [602, 325] width 586 height 27
click at [535, 315] on p "Peux tu me générer une chanson traditionnel camerounaise en incluant le nom de …" at bounding box center [602, 325] width 586 height 27
drag, startPoint x: 414, startPoint y: 316, endPoint x: 566, endPoint y: 316, distance: 151.9
click at [566, 316] on p "Peux tu me générer une chanson traditionnel camerounaise en incluant le nom de …" at bounding box center [602, 325] width 586 height 27
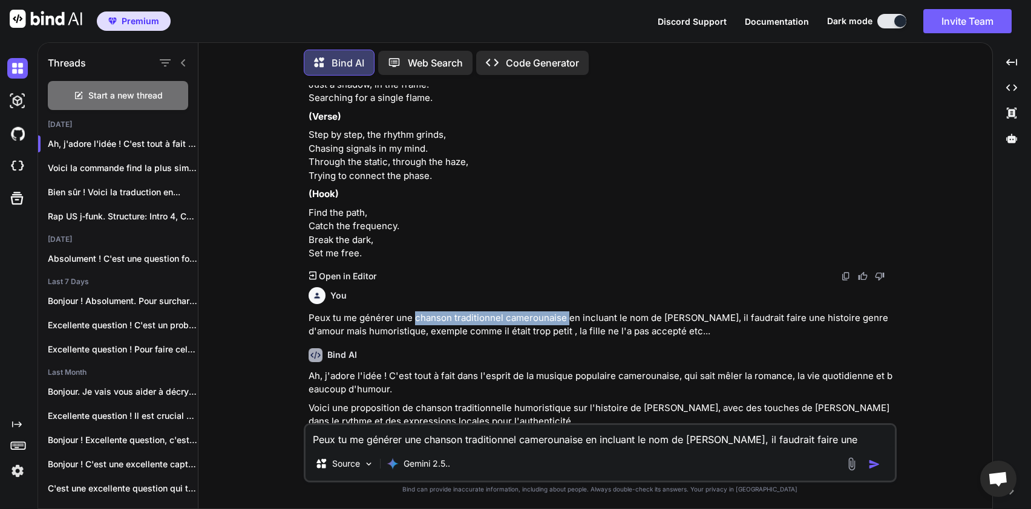
copy p "chanson traditionnel camerounaise"
click at [730, 371] on p "Ah, j'adore l'idée ! C'est tout à fait dans l'esprit de la musique populaire ca…" at bounding box center [602, 383] width 586 height 27
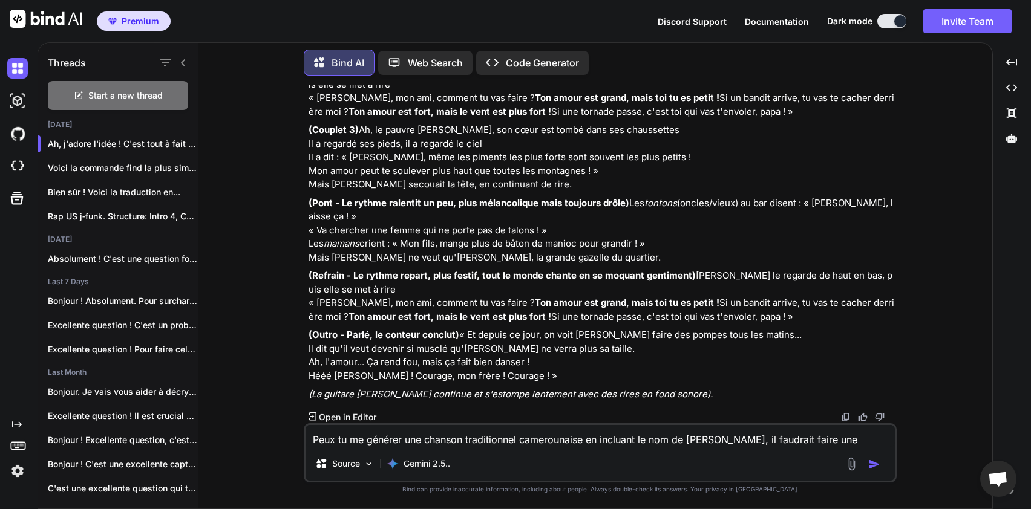
scroll to position [4670, 0]
drag, startPoint x: 348, startPoint y: 239, endPoint x: 394, endPoint y: 241, distance: 46.6
click at [394, 269] on p "(Refrain - Le rythme repart, plus festif, tout le monde chante en se moquant ge…" at bounding box center [602, 296] width 586 height 54
click at [448, 269] on p "(Refrain - Le rythme repart, plus festif, tout le monde chante en se moquant ge…" at bounding box center [602, 296] width 586 height 54
click at [435, 437] on textarea "Peux tu me générer une chanson traditionnel camerounaise en incluant le nom de …" at bounding box center [600, 436] width 589 height 22
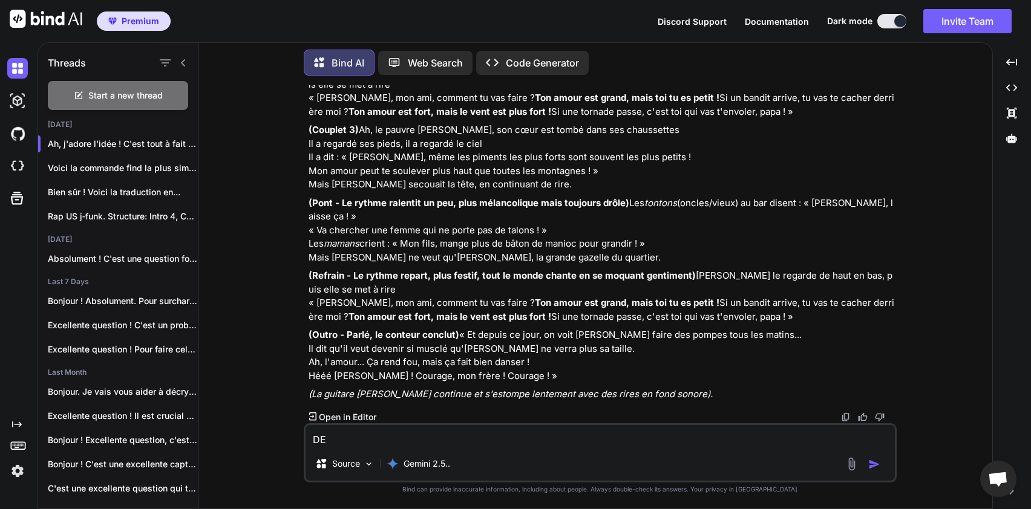
type textarea "D"
drag, startPoint x: 654, startPoint y: 433, endPoint x: 287, endPoint y: 446, distance: 366.9
click at [287, 446] on div "You j'ai besooin d'une variation pour mon deuxième hook, il faudrait que tu t'a…" at bounding box center [600, 296] width 784 height 423
type textarea "J'ai besoin que tu me traduise la chanson en Peul"
click at [874, 465] on img "button" at bounding box center [874, 465] width 12 height 12
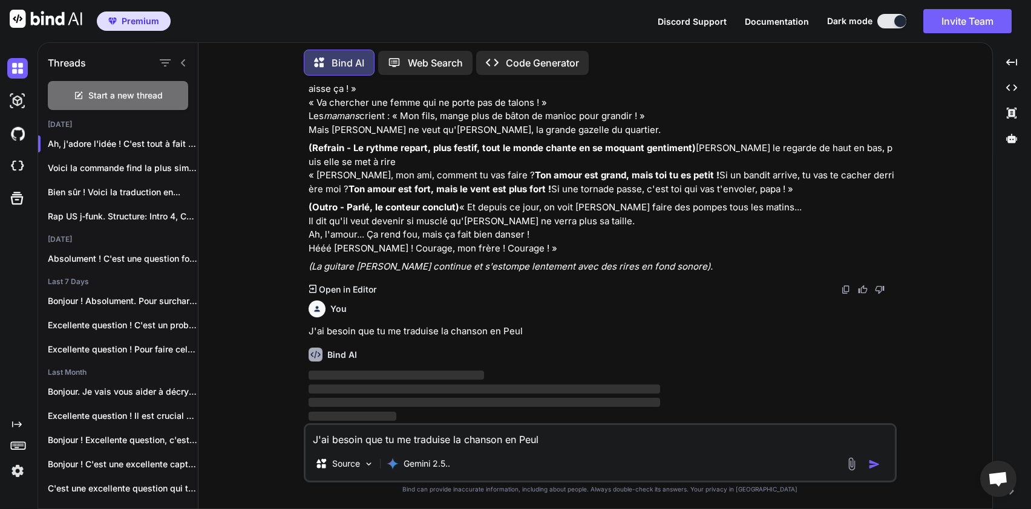
scroll to position [4798, 0]
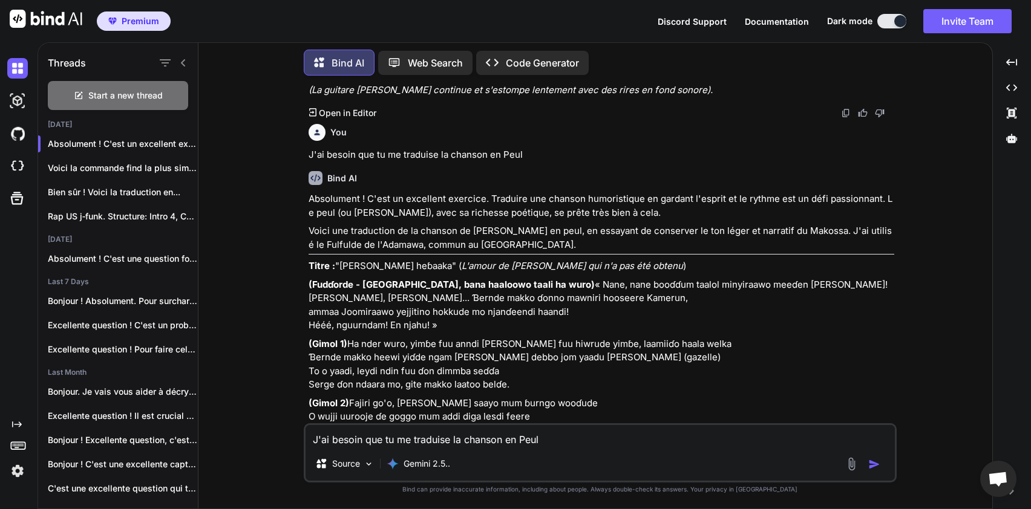
click at [491, 220] on p "Absolument ! C'est un excellent exercice. Traduire une chanson humoristique en …" at bounding box center [602, 205] width 586 height 27
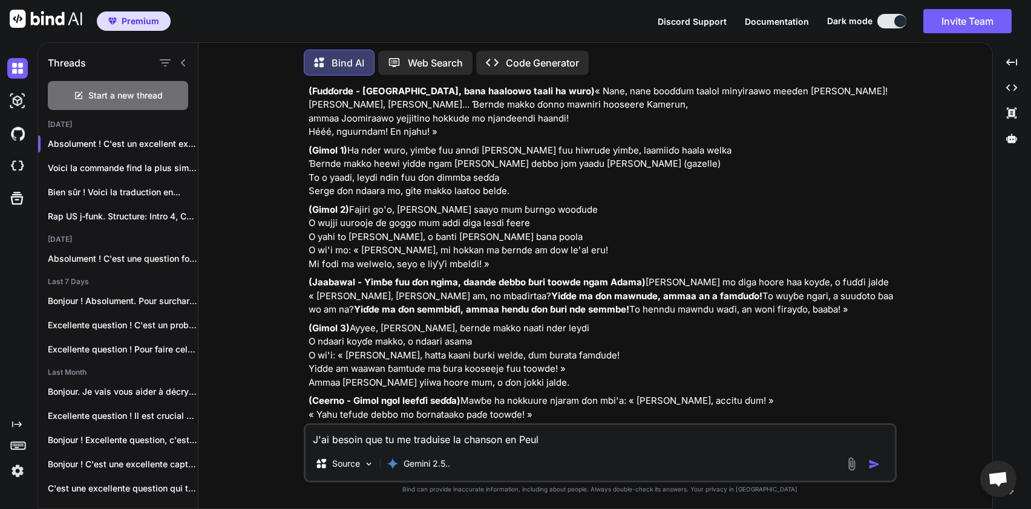
scroll to position [5015, 0]
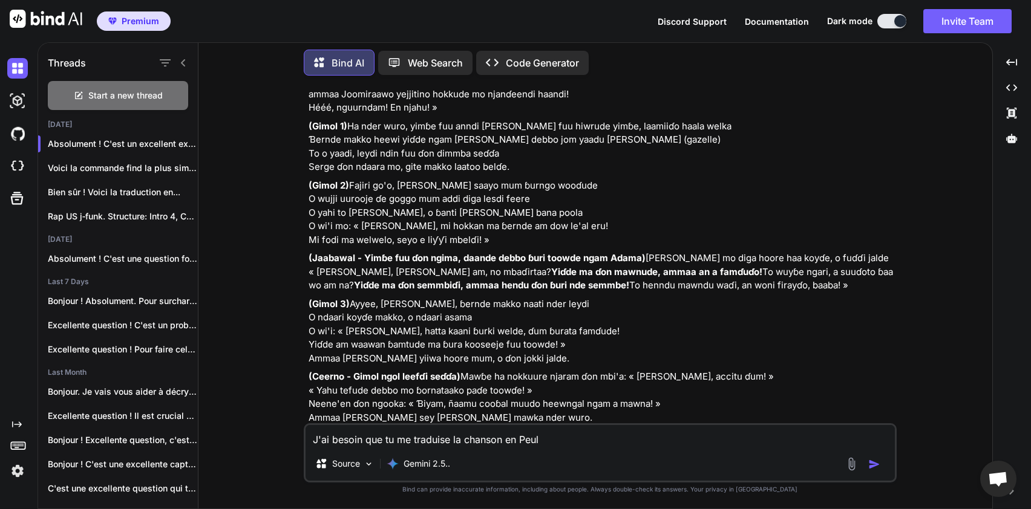
click at [385, 437] on textarea "J'ai besoin que tu me traduise la chanson en Peul" at bounding box center [600, 436] width 589 height 22
type textarea "q"
type textarea "quel langue parle ton a l'ouest du [GEOGRAPHIC_DATA]"
click at [876, 466] on img "button" at bounding box center [874, 465] width 12 height 12
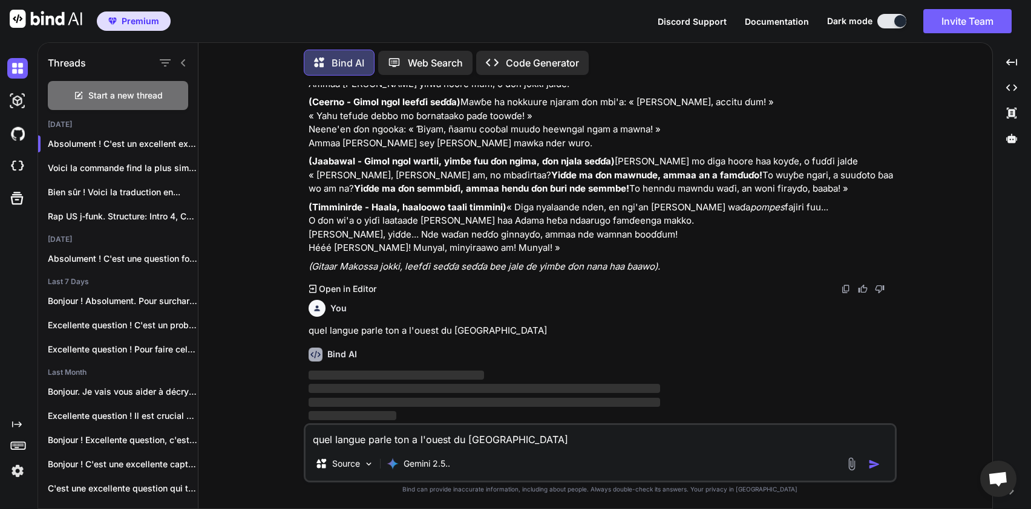
scroll to position [5685, 0]
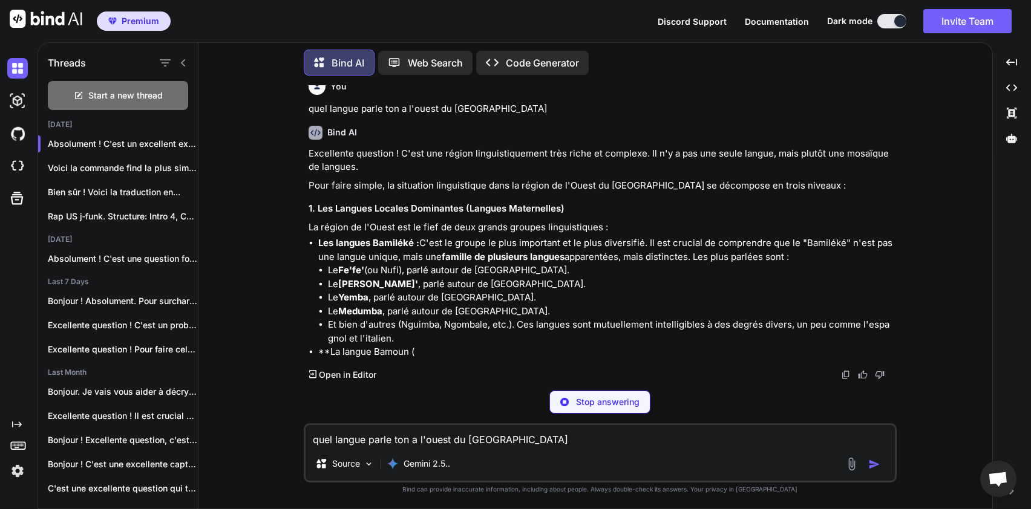
click at [731, 174] on p "Excellente question ! C'est une région linguistiquement très riche et complexe.…" at bounding box center [602, 160] width 586 height 27
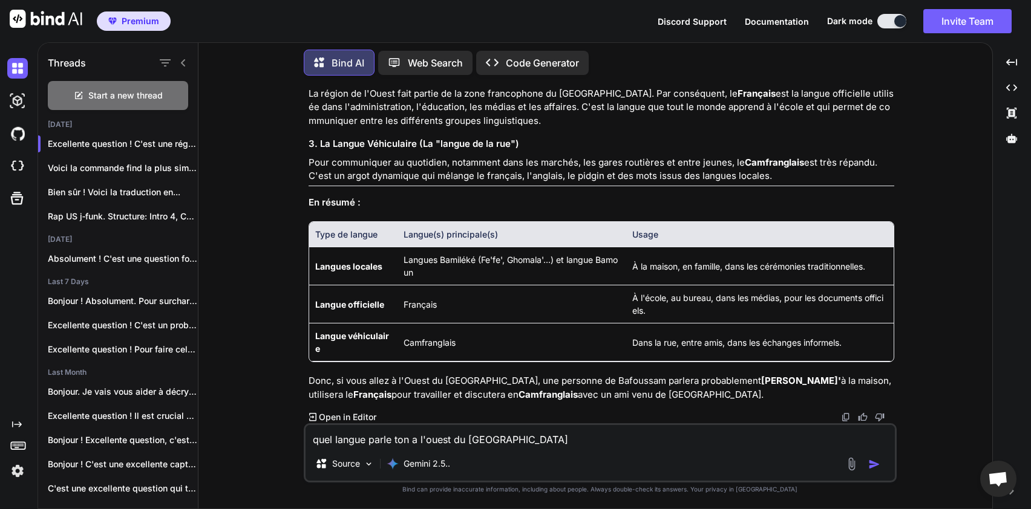
scroll to position [5902, 0]
drag, startPoint x: 517, startPoint y: 312, endPoint x: 334, endPoint y: 272, distance: 187.0
copy ul "e Fe'fe' (ou Nufi), parlé autour de [GEOGRAPHIC_DATA]. Le [DEMOGRAPHIC_DATA]' ,…"
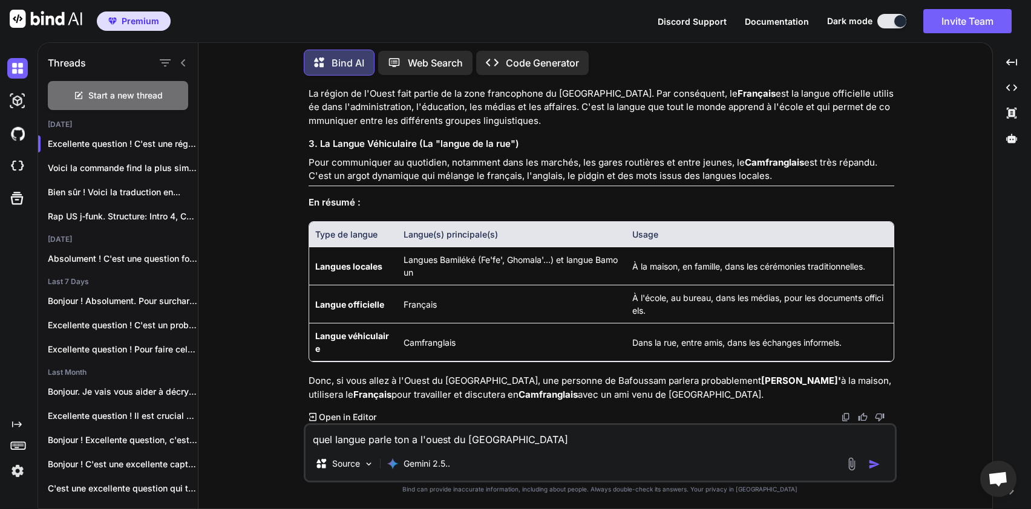
drag, startPoint x: 307, startPoint y: 215, endPoint x: 706, endPoint y: 366, distance: 427.0
click at [706, 366] on div "You j'ai besooin d'une variation pour mon deuxième hook, il faudrait que tu t'a…" at bounding box center [601, 254] width 590 height 338
copy div "1. Les Langues Locales Dominantes (Langues Maternelles) La région de l'Ouest es…"
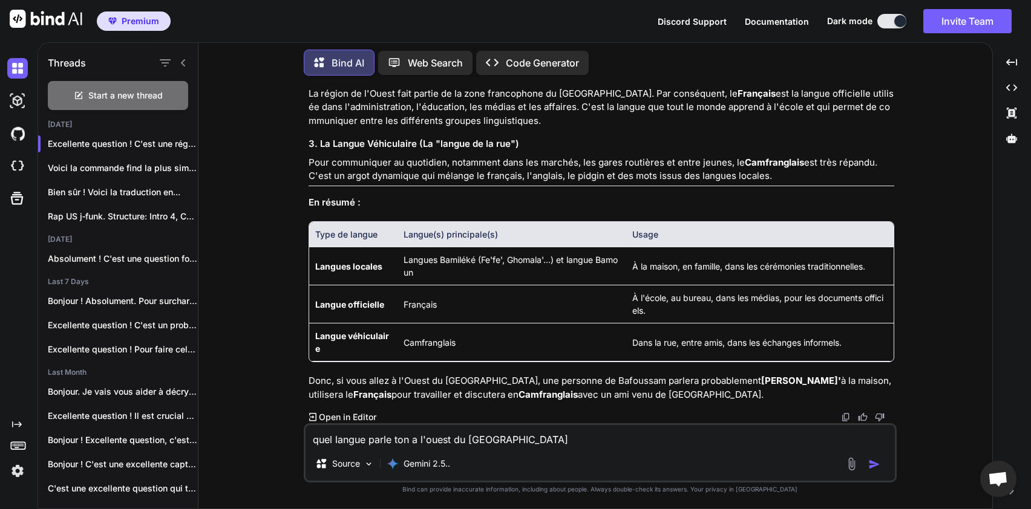
click at [809, 59] on p "La langue Bamoun (Shü-mom) : Contrairement aux Bamiléké, les Bamouns parlent un…" at bounding box center [606, 44] width 576 height 27
click at [432, 44] on strong "La langue Bamoun (Shü-mom) :" at bounding box center [387, 37] width 139 height 11
click at [432, 286] on td "Langues Bamiléké (Fe'fe', Ghomala'...) et langue Bamoun" at bounding box center [511, 266] width 229 height 38
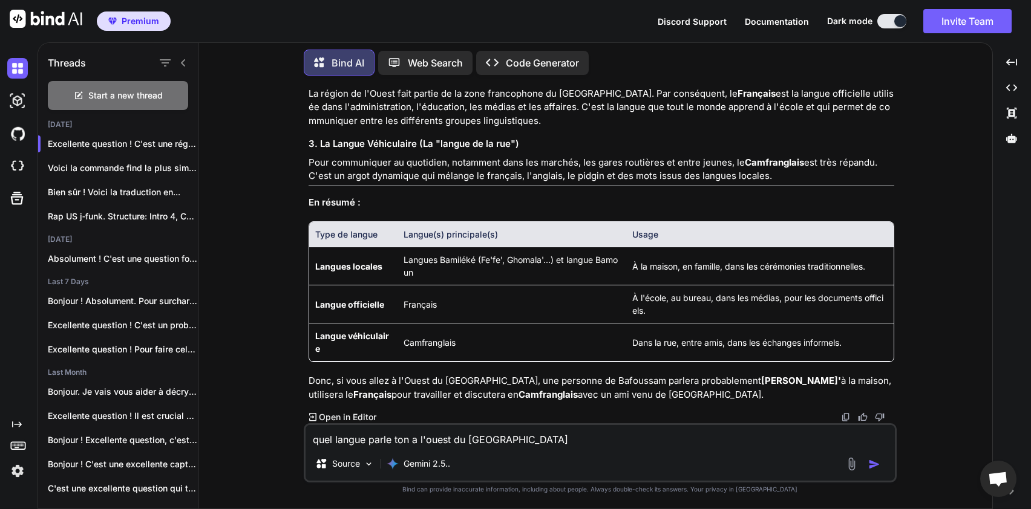
click at [432, 286] on td "Langues Bamiléké (Fe'fe', Ghomala'...) et langue Bamoun" at bounding box center [511, 266] width 229 height 38
click at [784, 263] on div "Excellente question ! C'est une région linguistiquement très riche et complexe.…" at bounding box center [602, 117] width 586 height 569
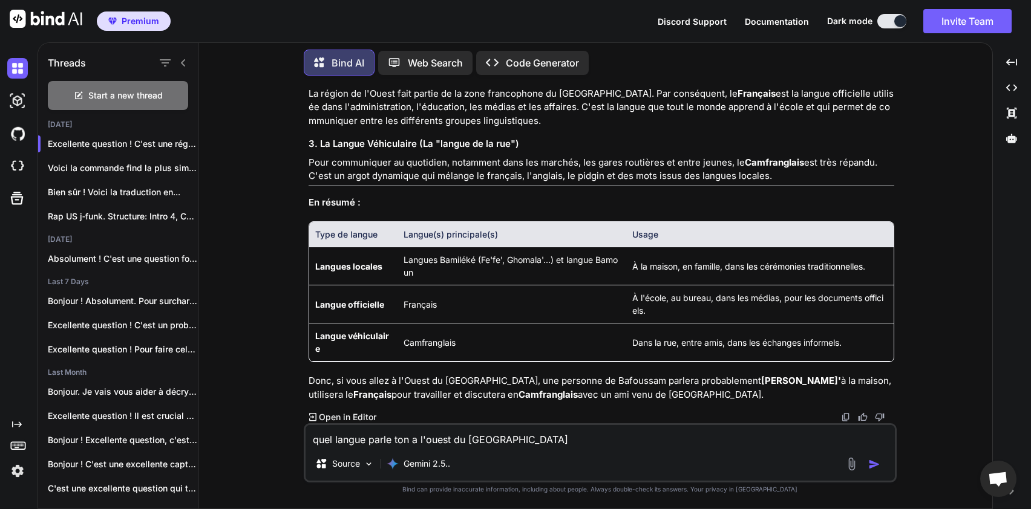
click at [405, 443] on textarea "quel langue parle ton a l'ouest du [GEOGRAPHIC_DATA]" at bounding box center [600, 436] width 589 height 22
paste textarea "Bayangam"
type textarea "quel langue parle ton dans la commune du [GEOGRAPHIC_DATA] ?"
click at [877, 466] on img "button" at bounding box center [874, 465] width 12 height 12
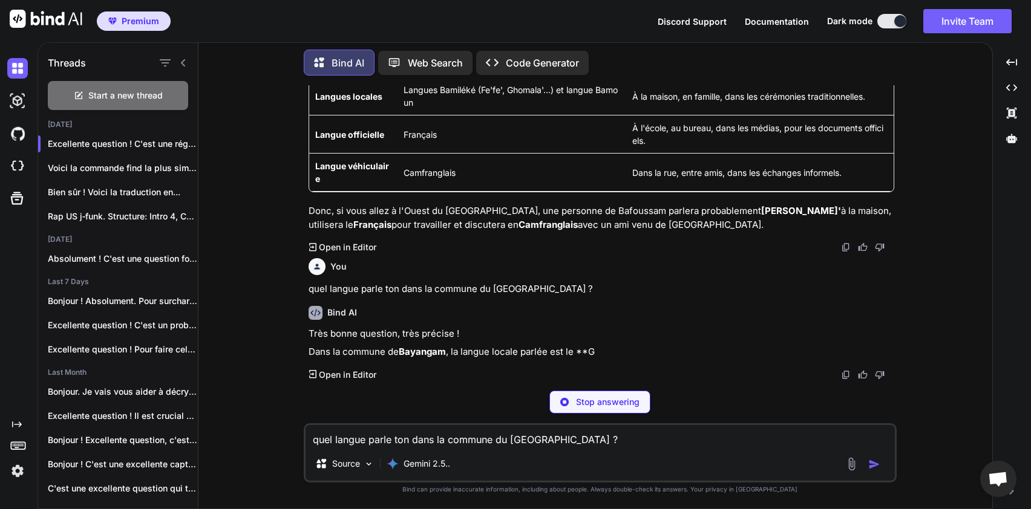
scroll to position [6349, 0]
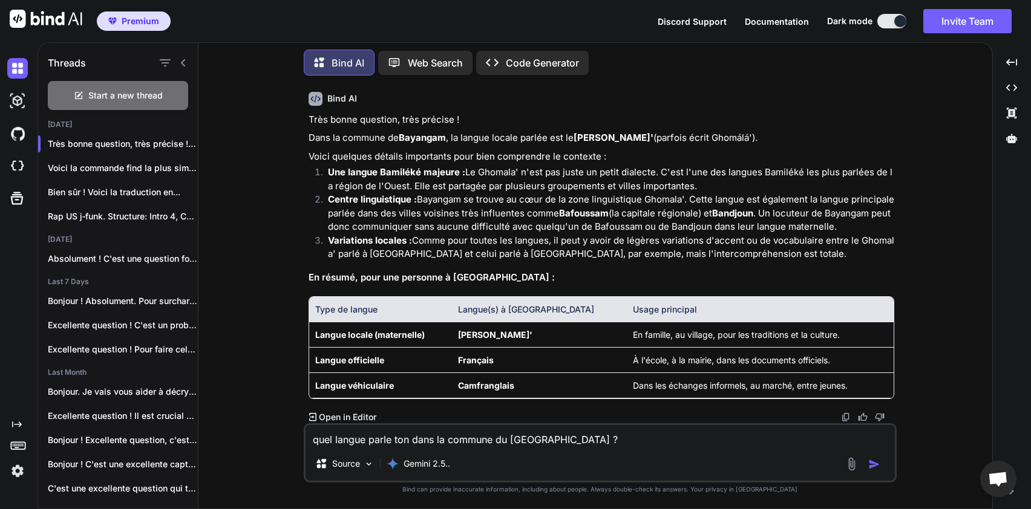
click at [580, 82] on p "quel langue parle ton dans la commune du [GEOGRAPHIC_DATA] ?" at bounding box center [602, 75] width 586 height 14
click at [597, 143] on strong "[PERSON_NAME]'" at bounding box center [614, 137] width 80 height 11
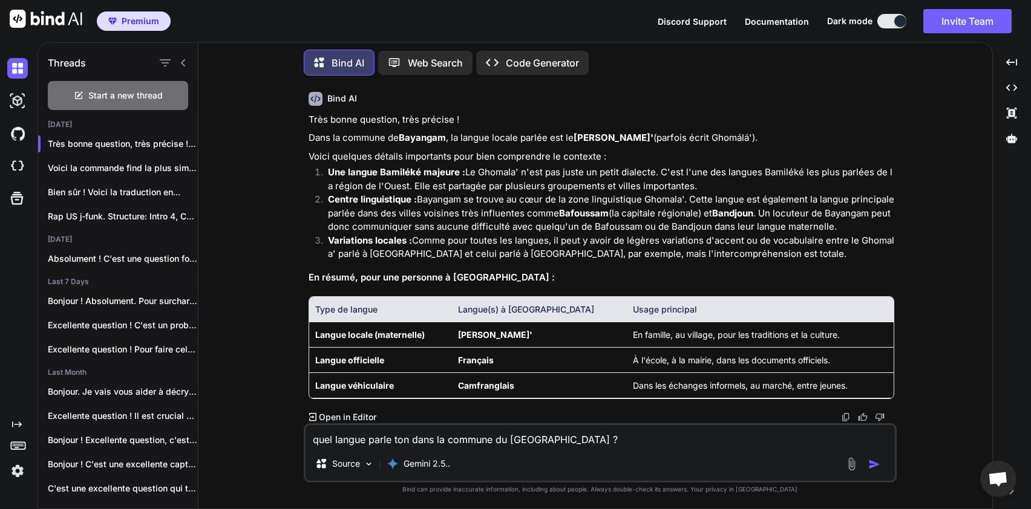
click at [440, 444] on textarea "quel langue parle ton dans la commune du [GEOGRAPHIC_DATA] ?" at bounding box center [600, 436] width 589 height 22
paste textarea "[DEMOGRAPHIC_DATA]"
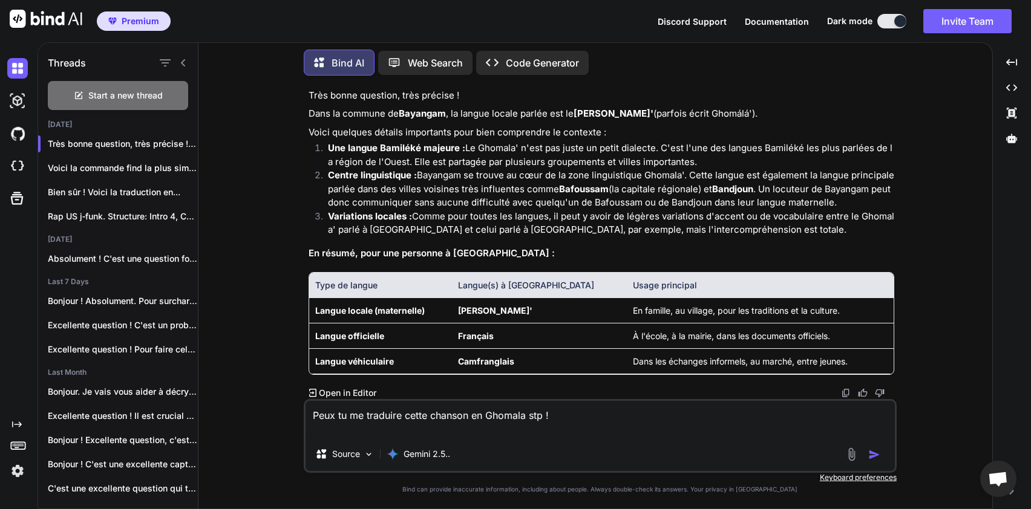
type textarea "Peux tu me traduire cette chanson en Ghomala stp !"
click at [871, 456] on img "button" at bounding box center [874, 455] width 12 height 12
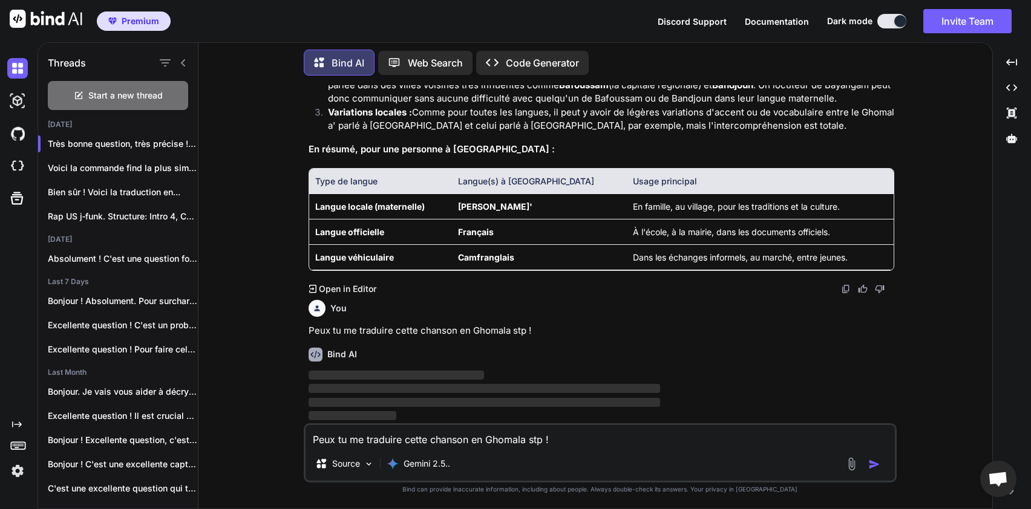
scroll to position [6733, 0]
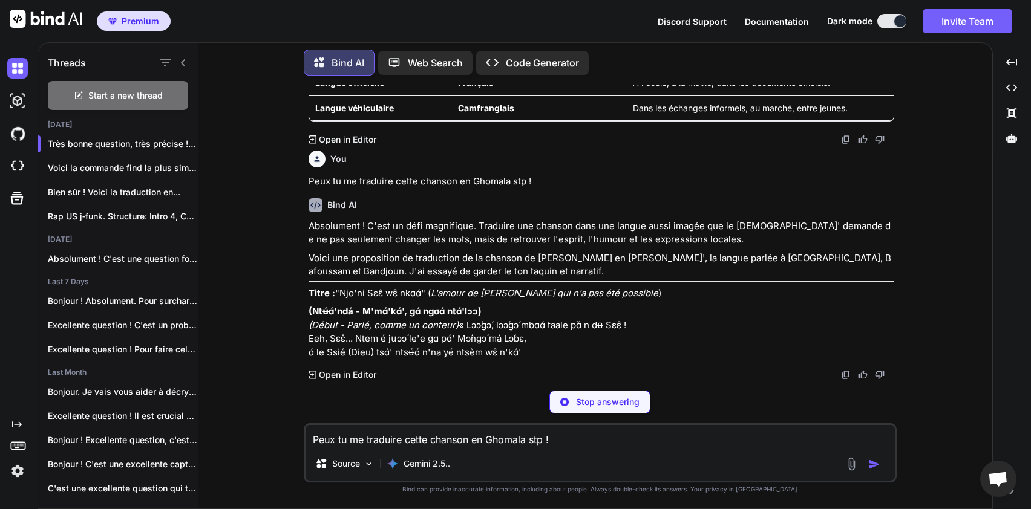
click at [782, 384] on div "You j'ai besooin d'une variation pour mon deuxième hook, il faudrait que tu t'a…" at bounding box center [600, 296] width 593 height 423
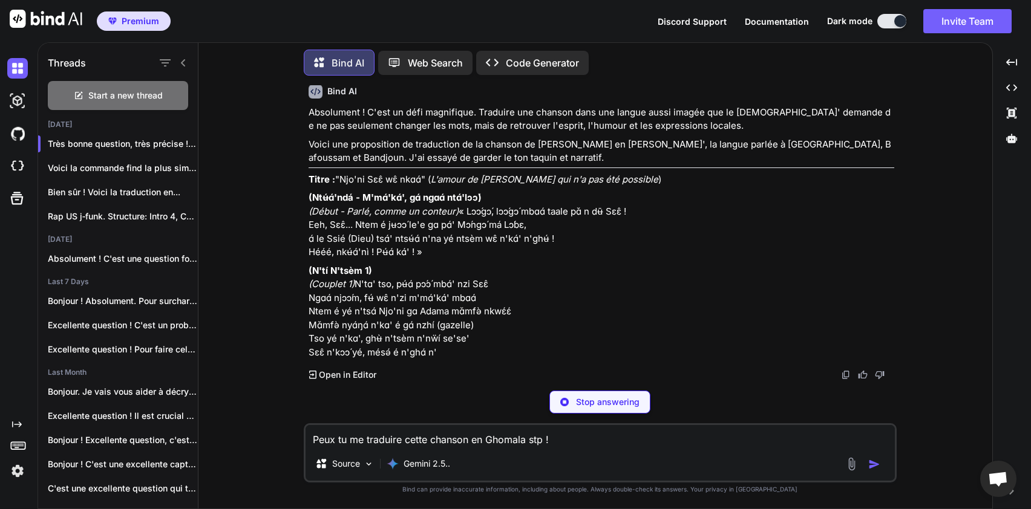
click at [752, 133] on p "Absolument ! C'est un défi magnifique. Traduire une chanson dans une langue aus…" at bounding box center [602, 119] width 586 height 27
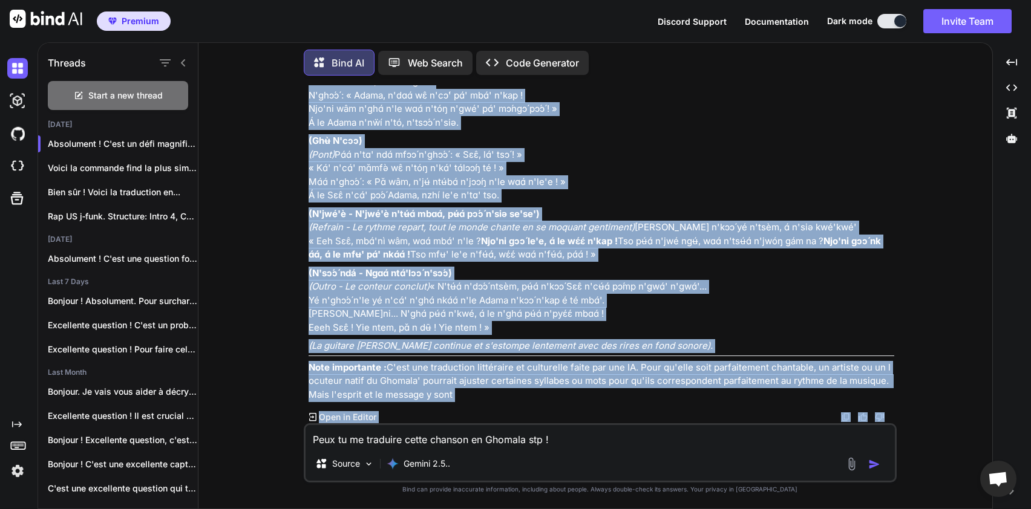
scroll to position [7649, 0]
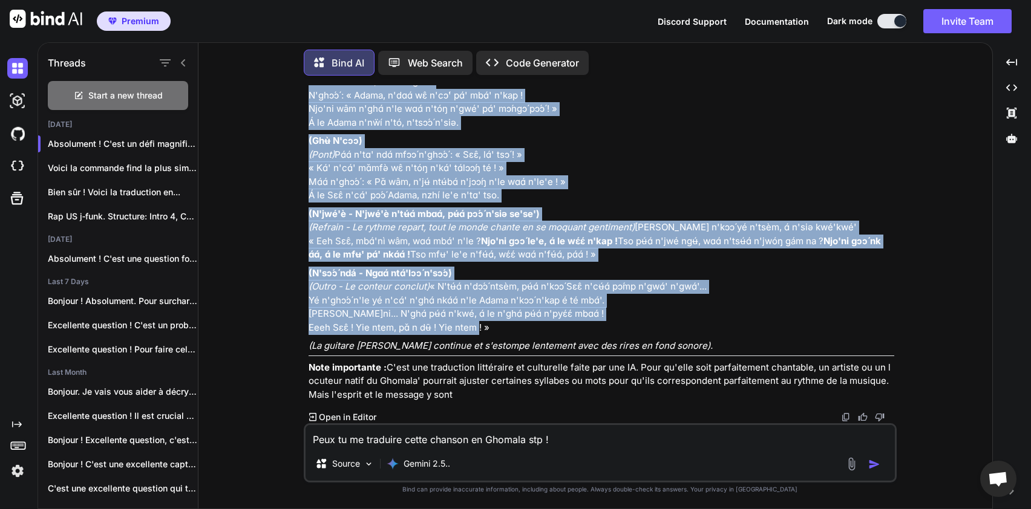
drag, startPoint x: 309, startPoint y: 218, endPoint x: 505, endPoint y: 329, distance: 225.4
click at [505, 329] on div "Absolument ! C'est un défi magnifique. Traduire une chanson dans une langue aus…" at bounding box center [602, 23] width 586 height 759
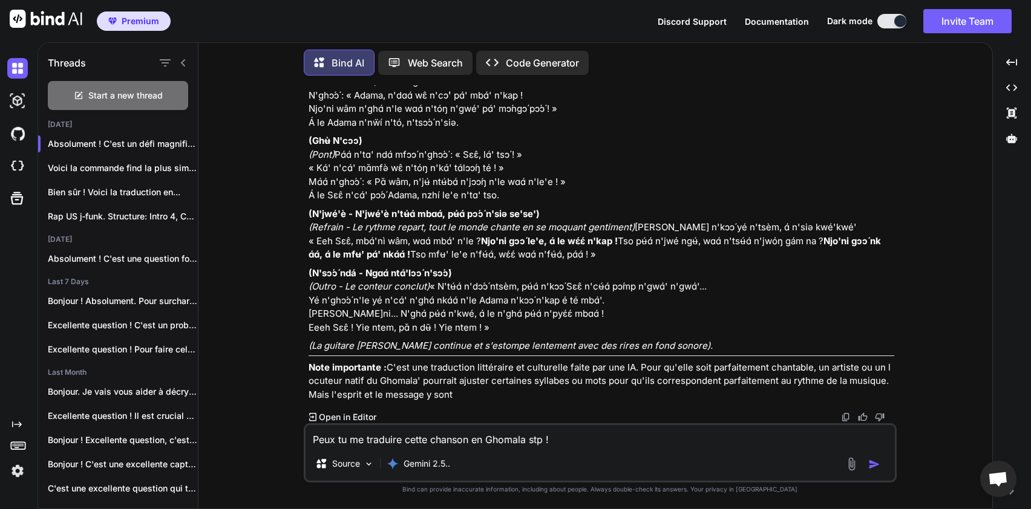
click at [594, 435] on textarea "Peux tu me traduire cette chanson en Ghomala stp !" at bounding box center [600, 436] width 589 height 22
type textarea "d"
type textarea "D"
paste textarea "(Loŕí'dol - S'aḿ'có', ad́ elit́ sed́'doé) (Tempo - Incid, utlab et dolorem…"
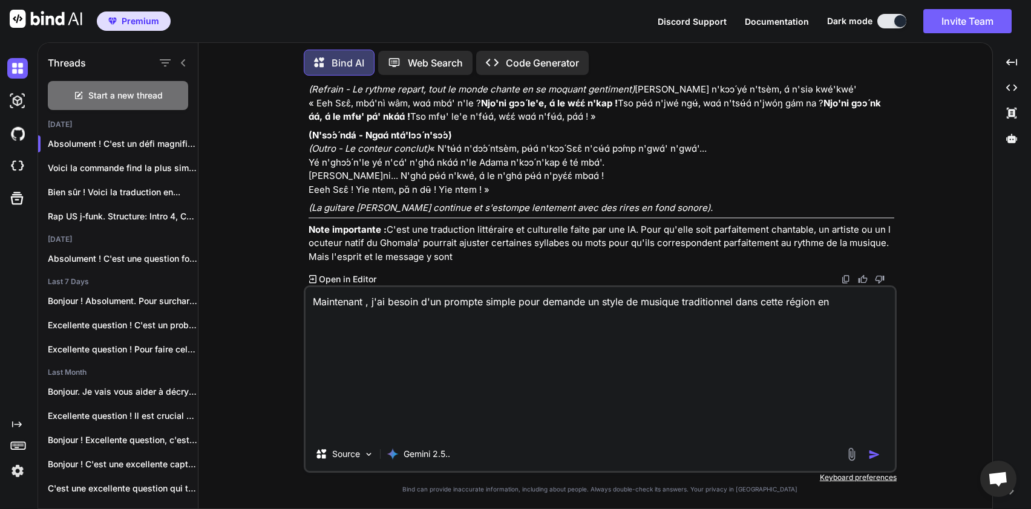
scroll to position [0, 0]
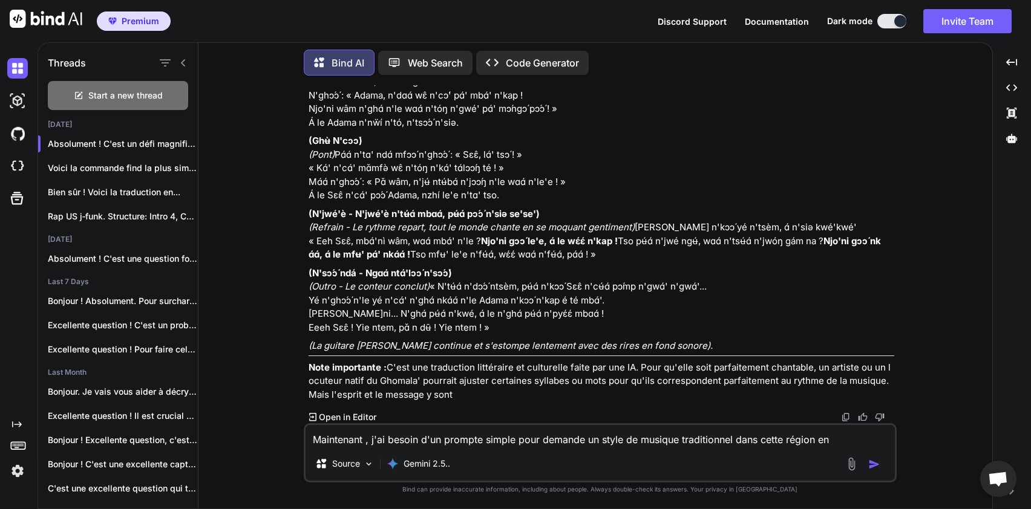
click at [662, 236] on p "(N'jwé'è - N'jwé'è n'tʉ́ɑ́ mbɑɑ́, pʉ́ɑ́ pɔ́ɔ́ n'siə se'se') (Refrain - Le rythm…" at bounding box center [602, 235] width 586 height 54
click at [844, 436] on textarea "Maintenant , j'ai besoin d'un prompte simple pour demande un style de musique t…" at bounding box center [600, 436] width 589 height 22
type textarea "Maintenant , j'ai besoin d'un prompte simple pour demande un style de musique t…"
click at [874, 466] on img "button" at bounding box center [874, 465] width 12 height 12
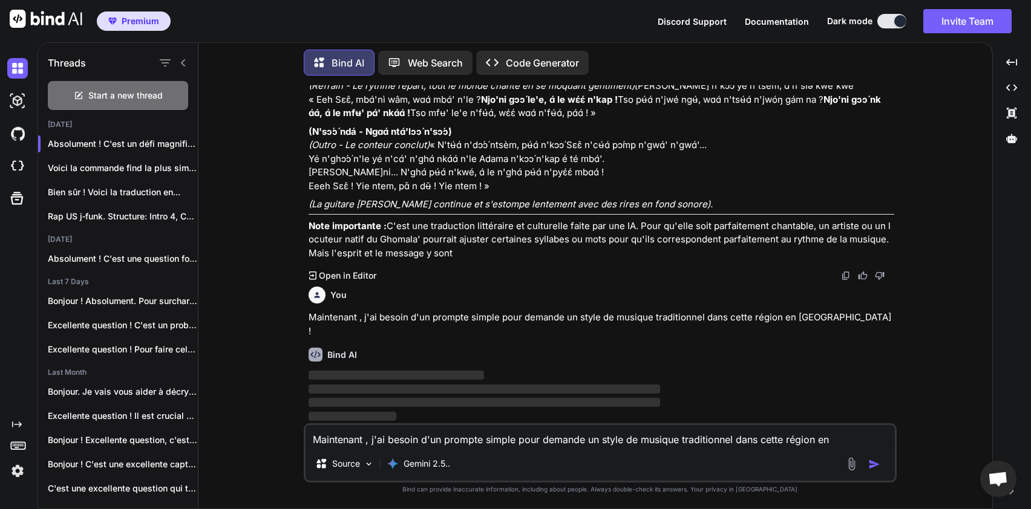
scroll to position [7777, 0]
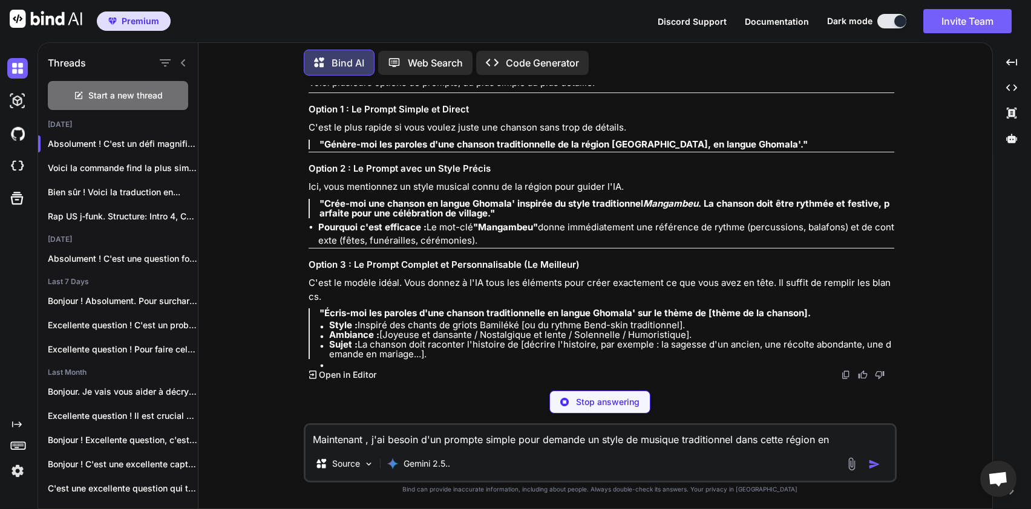
click at [494, 71] on p "Absolument ! Pour demander un style de musique traditionnel de cette région en …" at bounding box center [602, 57] width 586 height 27
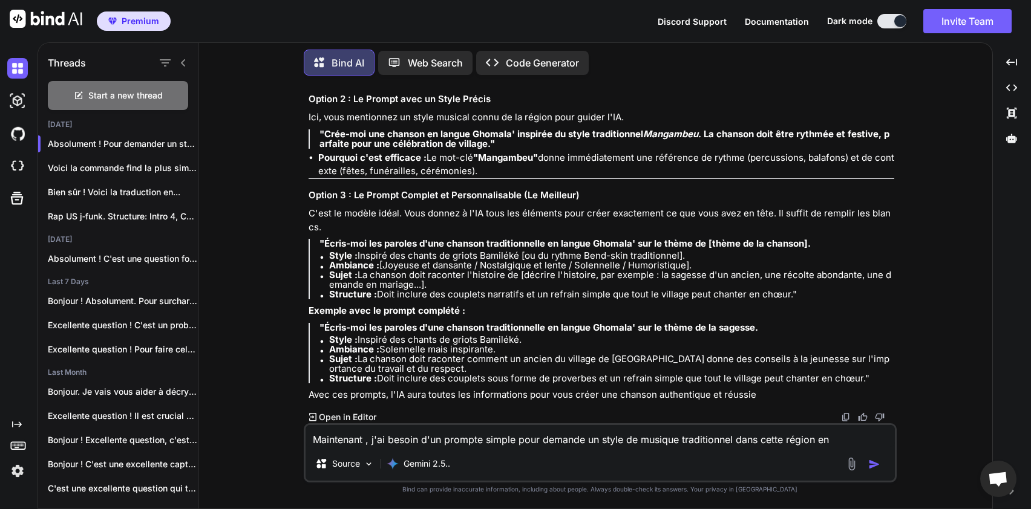
scroll to position [8172, 0]
click at [419, 431] on textarea "Maintenant , j'ai besoin d'un prompte simple pour demande un style de musique t…" at bounding box center [600, 436] width 589 height 22
click at [822, 242] on p ""Écris-moi les paroles d'une chanson traditionnelle en langue Ghomala' sur le t…" at bounding box center [606, 244] width 575 height 10
click at [829, 440] on textarea "j'ai besoin d'un prompte que je vais envoyer a mon IA dédié à la chanson, j'ai …" at bounding box center [600, 436] width 589 height 22
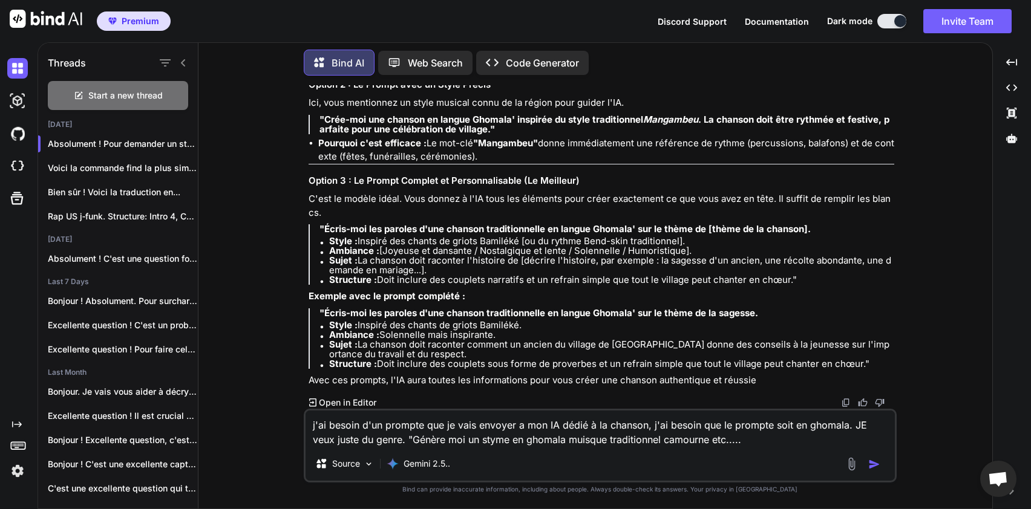
type textarea "j'ai besoin d'un prompte que je vais envoyer a mon IA dédié à la chanson, j'ai …"
click at [875, 462] on img "button" at bounding box center [874, 465] width 12 height 12
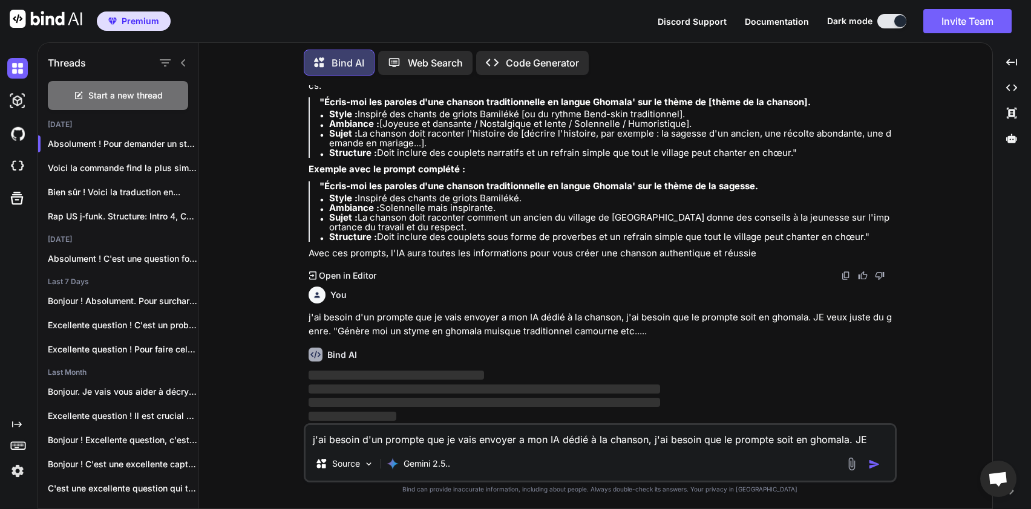
scroll to position [8313, 0]
click at [597, 319] on p "j'ai besoin d'un prompte que je vais envoyer a mon IA dédié à la chanson, j'ai …" at bounding box center [602, 324] width 586 height 27
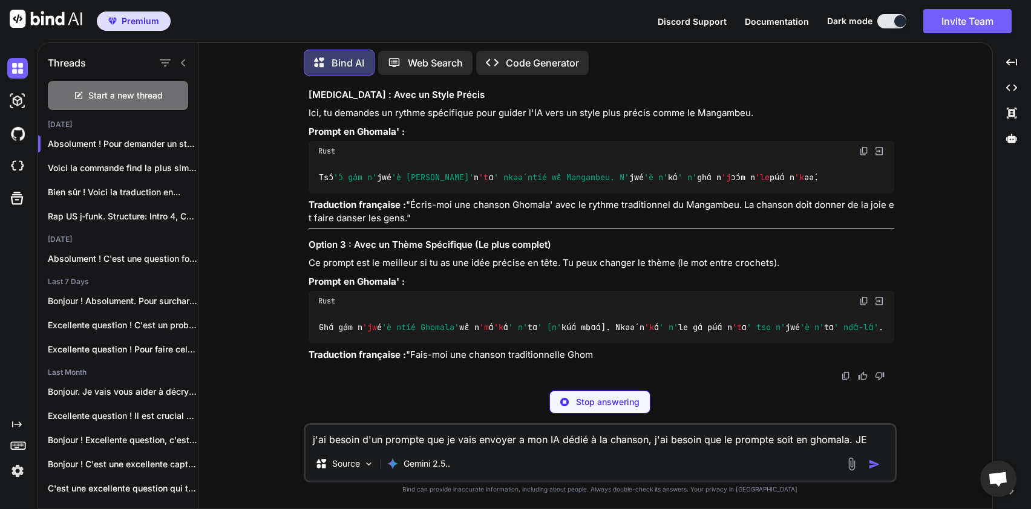
scroll to position [8531, 0]
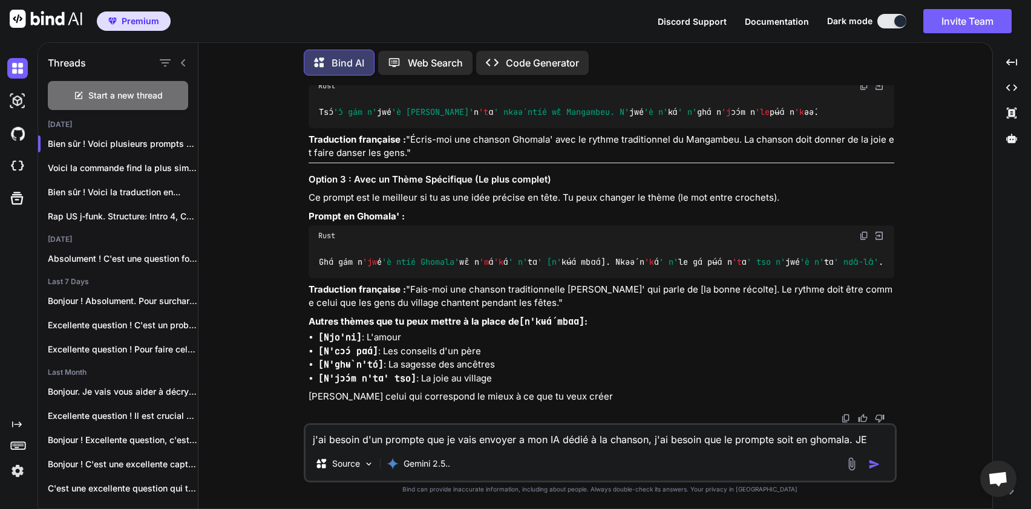
drag, startPoint x: 720, startPoint y: 275, endPoint x: 318, endPoint y: 281, distance: 402.4
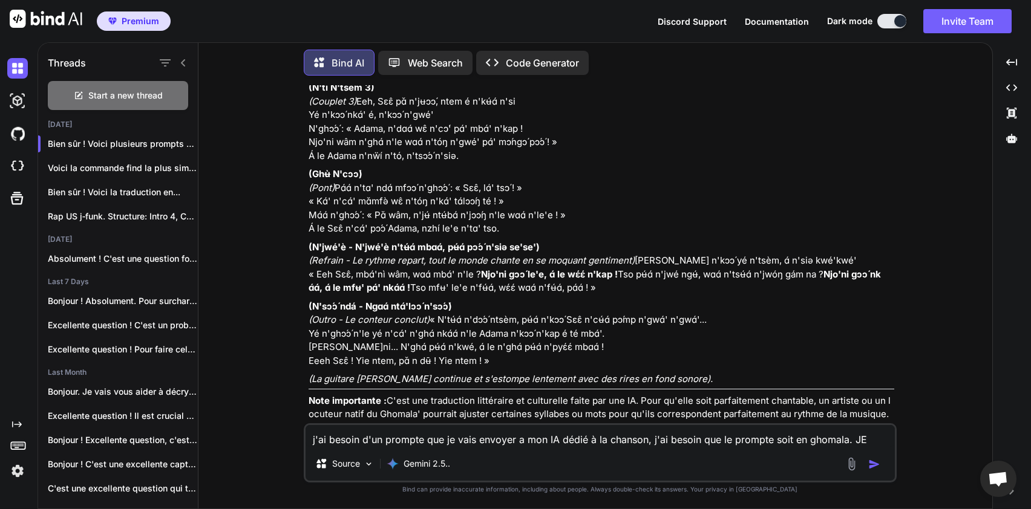
scroll to position [7006, 0]
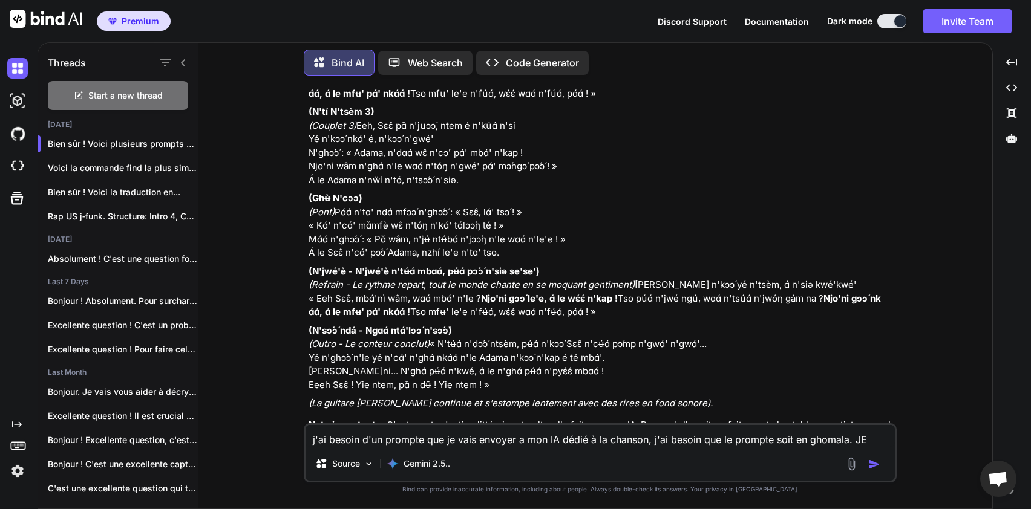
drag, startPoint x: 626, startPoint y: 171, endPoint x: 423, endPoint y: 177, distance: 202.2
click at [423, 177] on div "Absolument ! C'est un défi magnifique. Traduire une chanson dans une langue aus…" at bounding box center [602, 80] width 586 height 759
drag, startPoint x: 341, startPoint y: 169, endPoint x: 420, endPoint y: 168, distance: 78.7
